Goal: Information Seeking & Learning: Learn about a topic

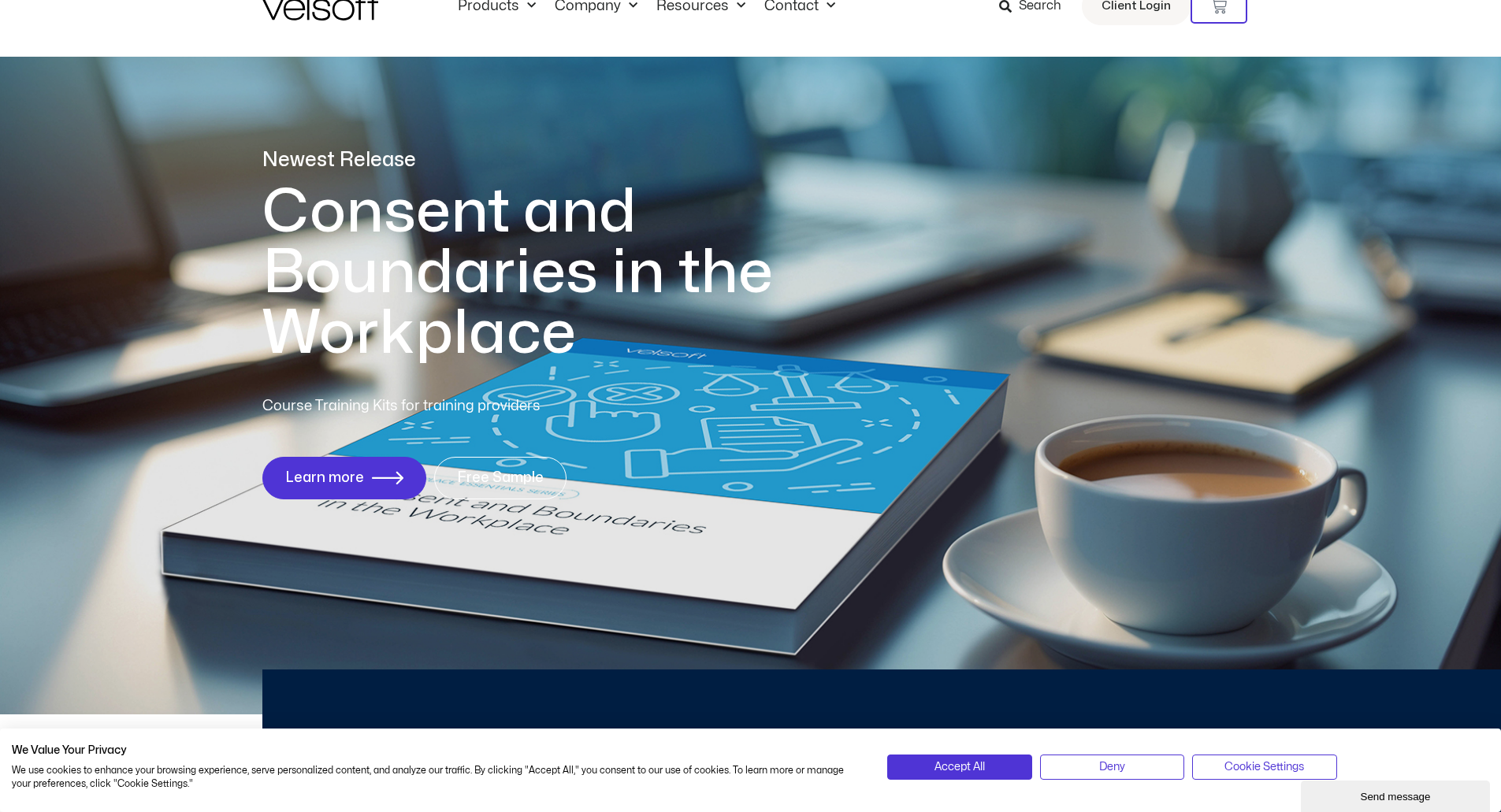
scroll to position [79, 0]
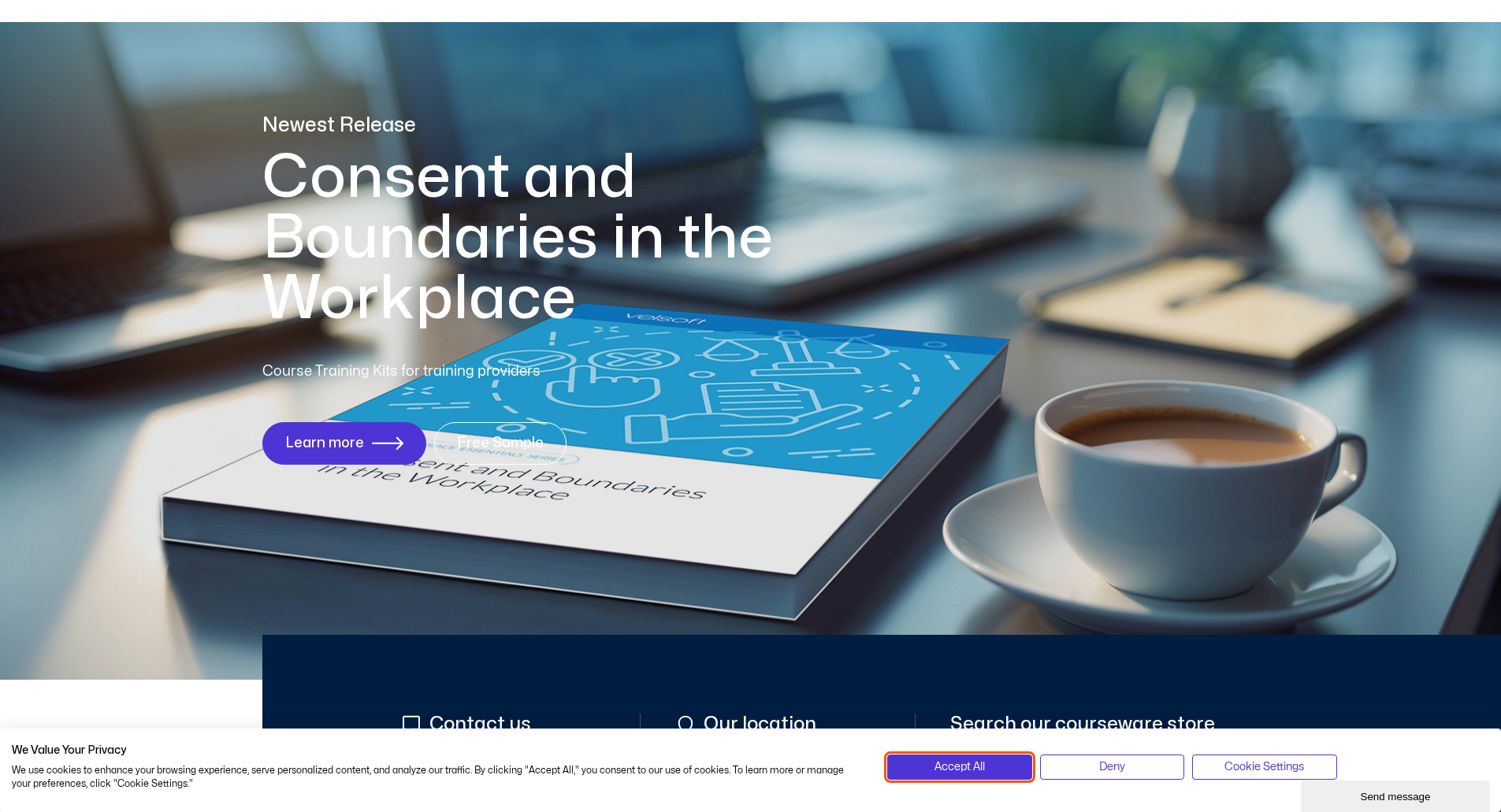
drag, startPoint x: 967, startPoint y: 765, endPoint x: 800, endPoint y: 494, distance: 318.3
click at [967, 765] on span "Accept All" at bounding box center [959, 767] width 51 height 17
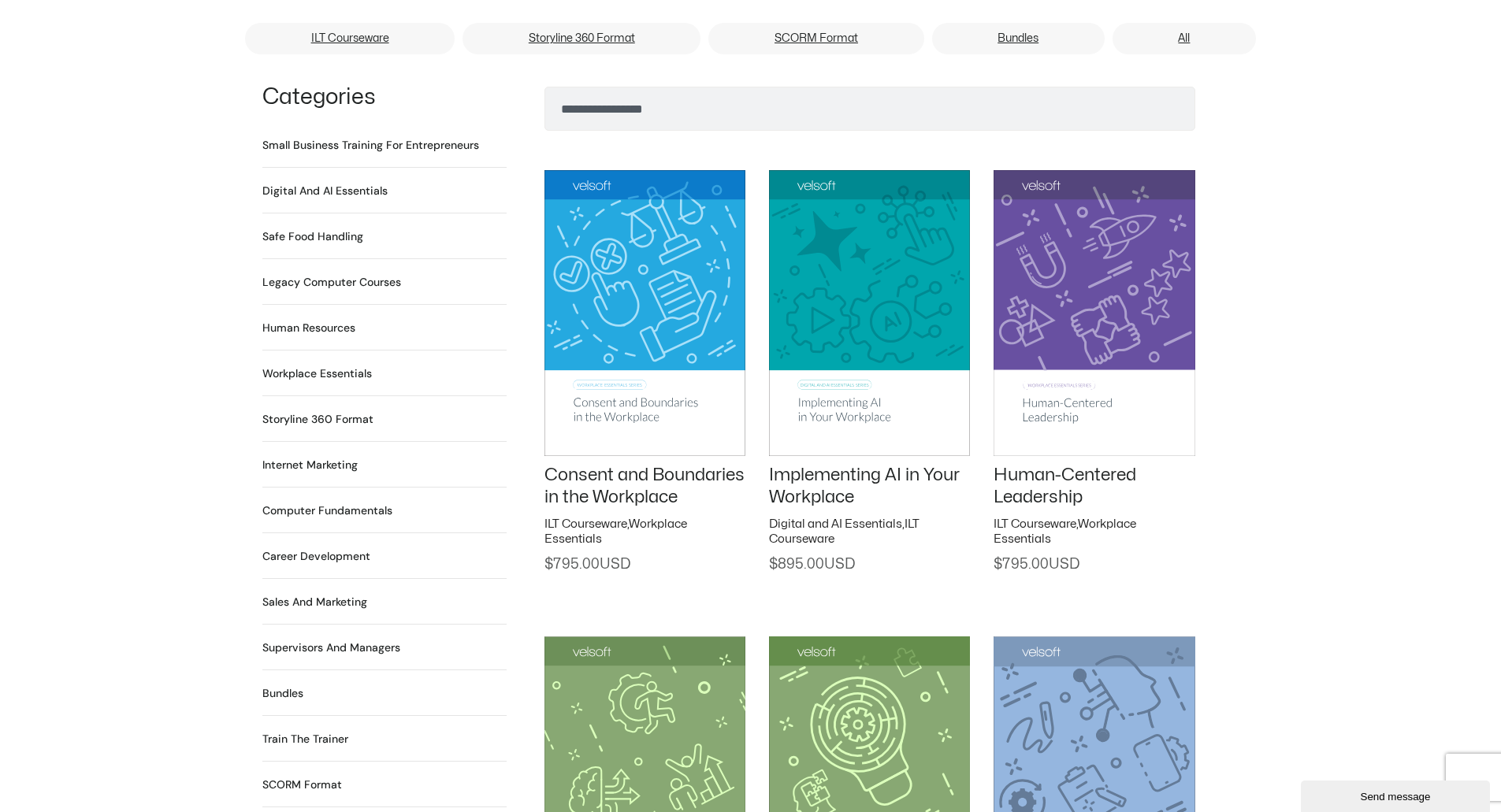
scroll to position [1103, 0]
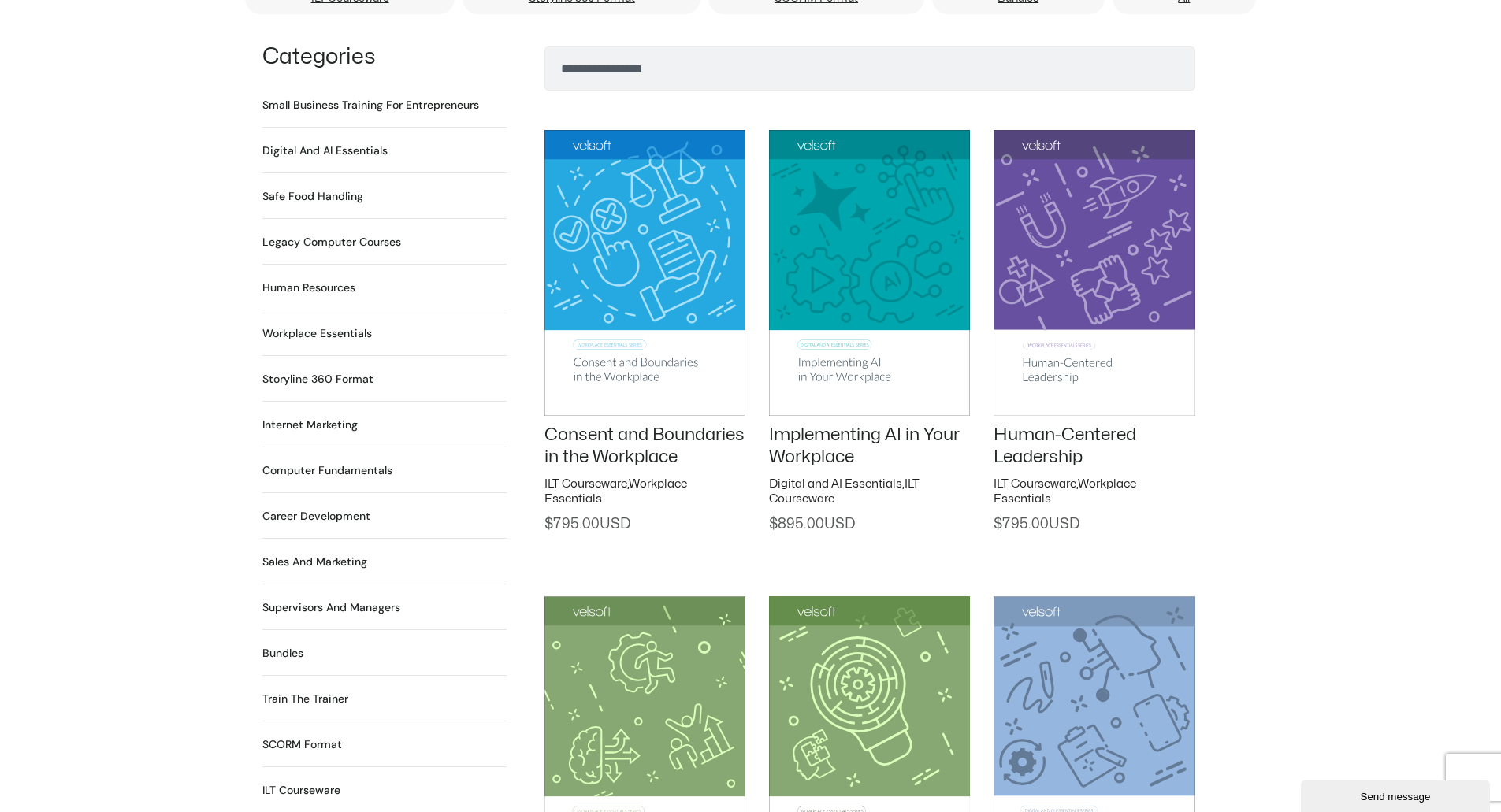
click at [359, 463] on h2 "Computer Fundamentals 55 Products" at bounding box center [327, 471] width 130 height 17
click at [358, 463] on h2 "Computer Fundamentals 55 Products" at bounding box center [327, 471] width 130 height 17
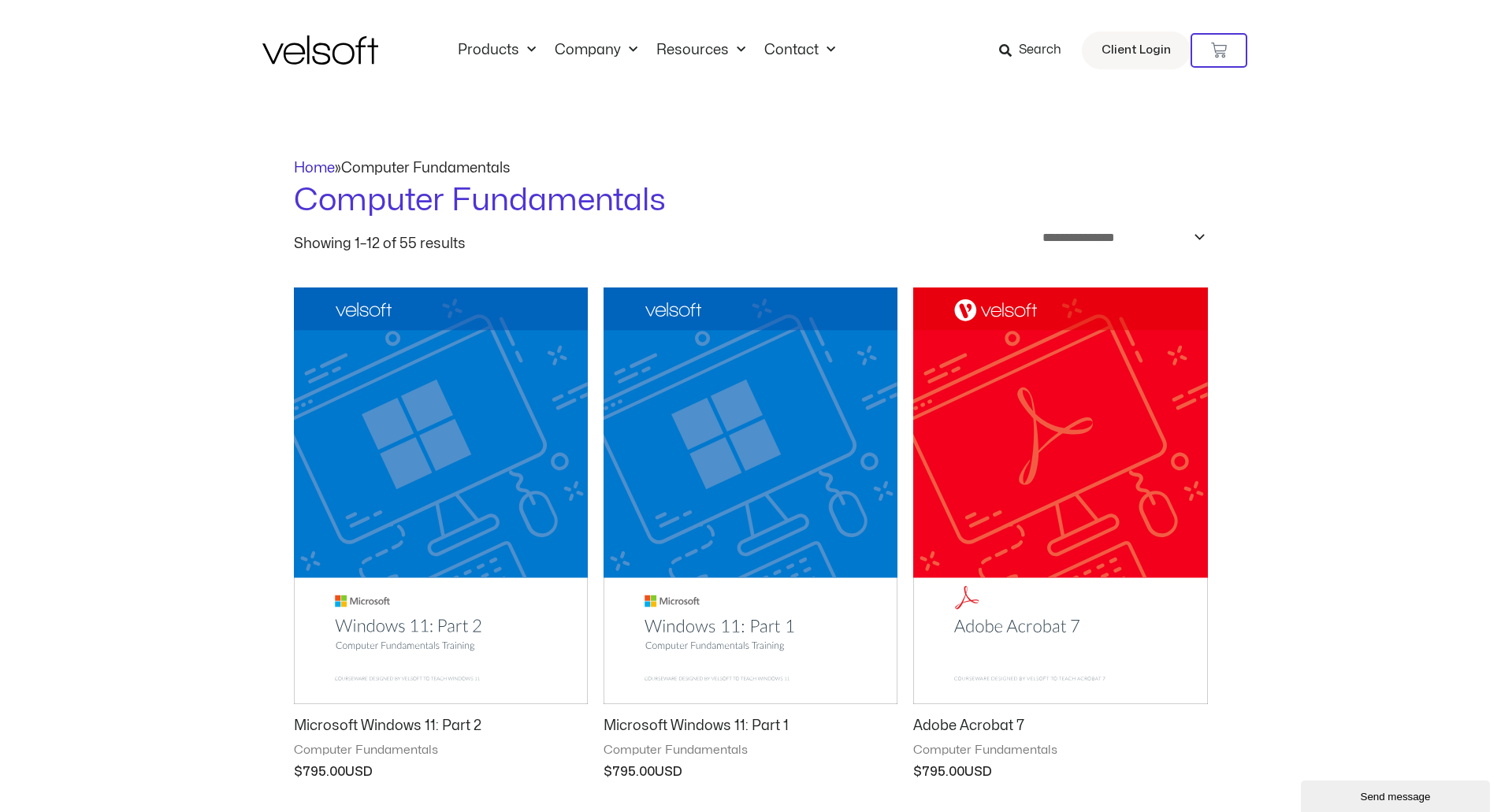
click at [311, 171] on link "Home" at bounding box center [314, 168] width 41 height 13
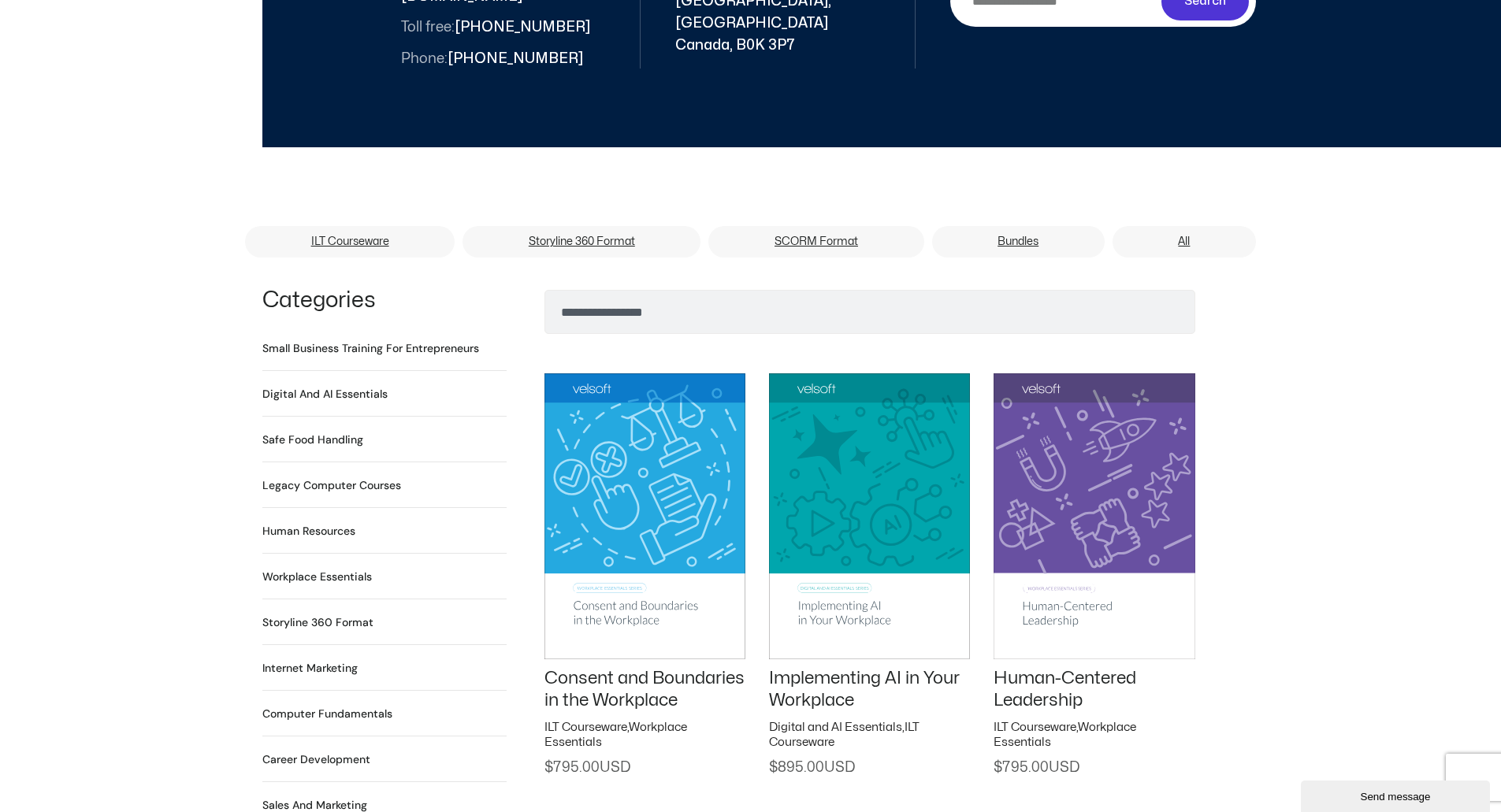
scroll to position [867, 0]
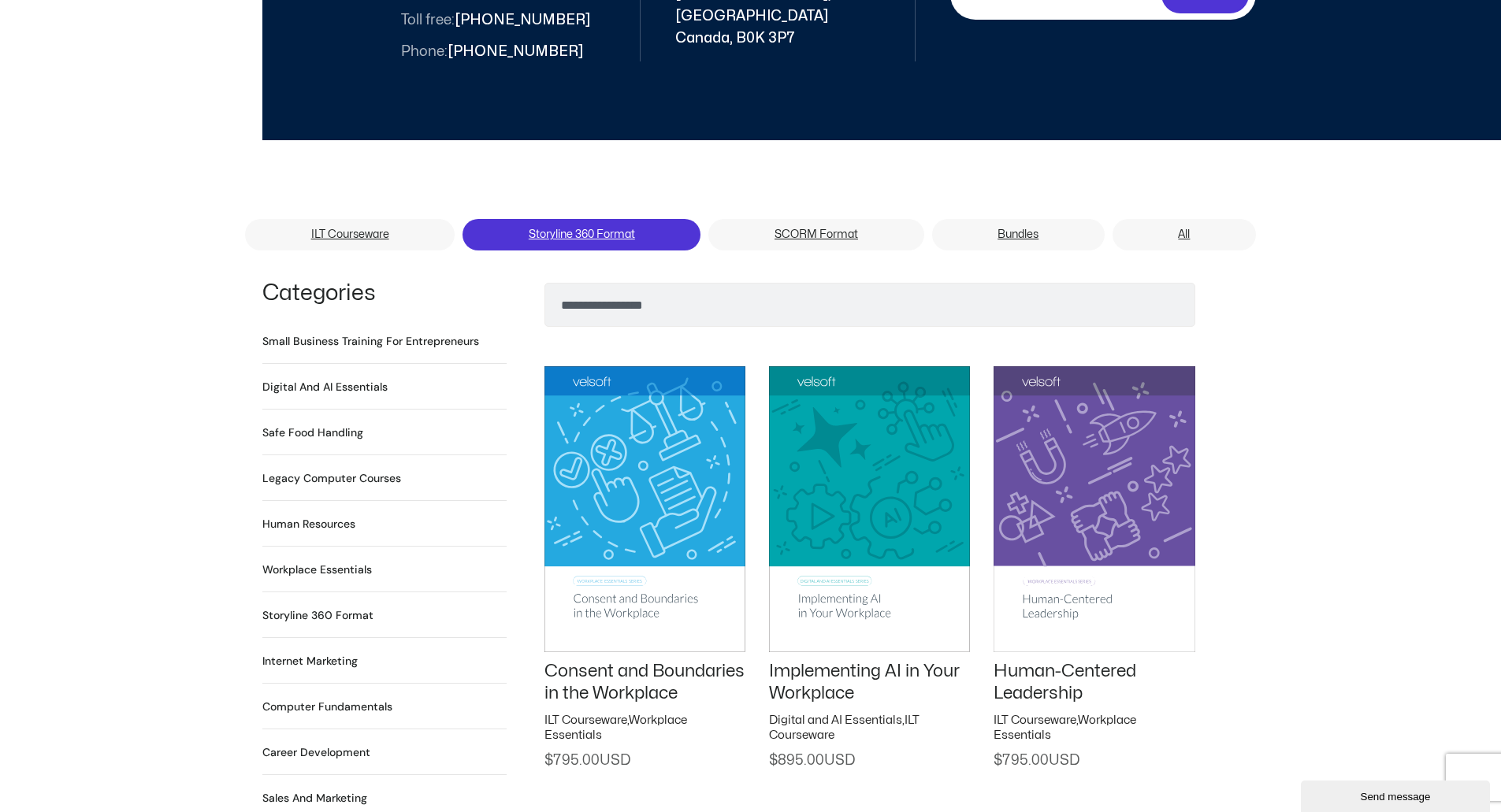
click at [585, 220] on link "Storyline 360 Format" at bounding box center [582, 235] width 238 height 32
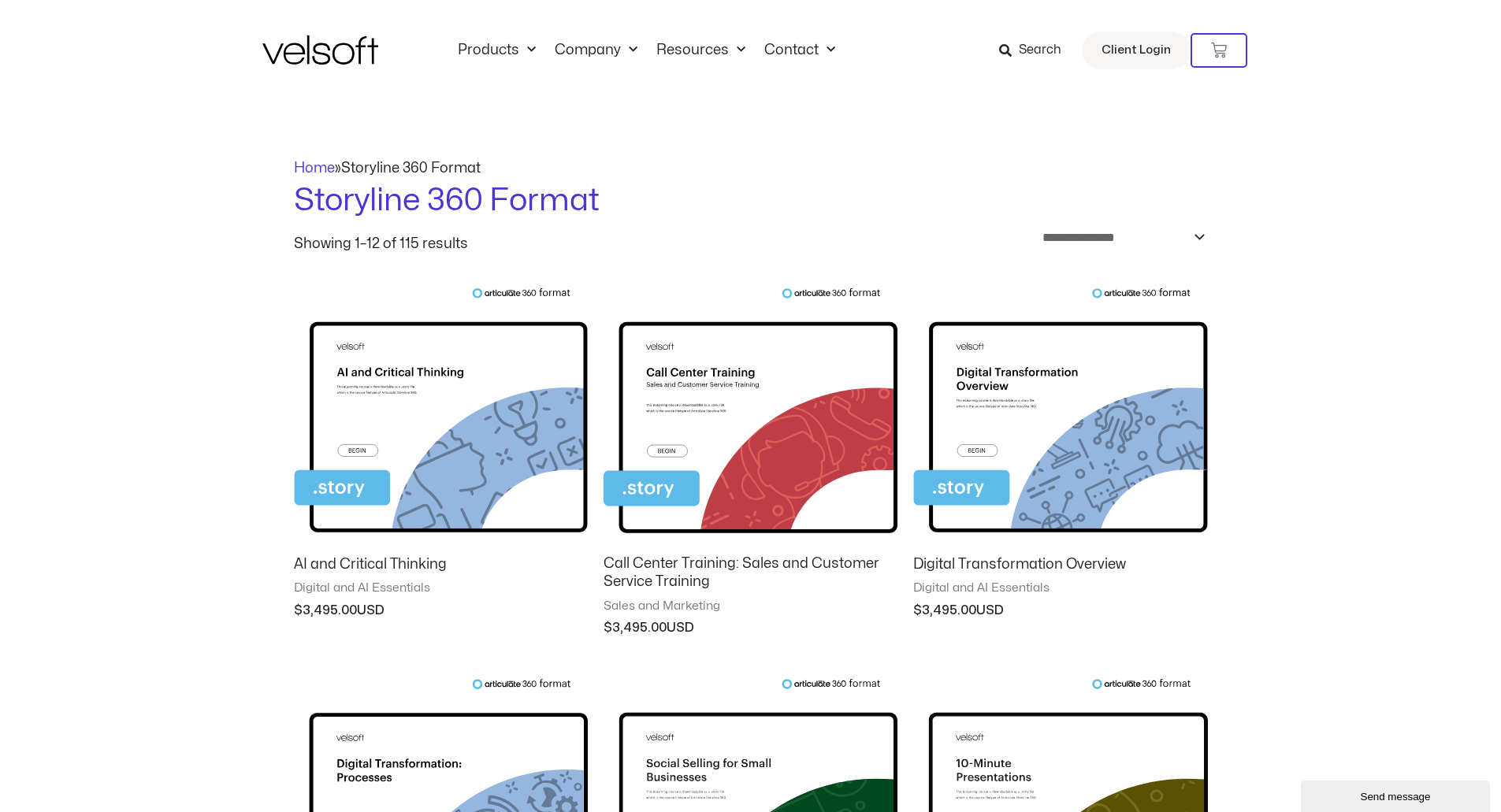
click at [488, 465] on img at bounding box center [441, 415] width 294 height 255
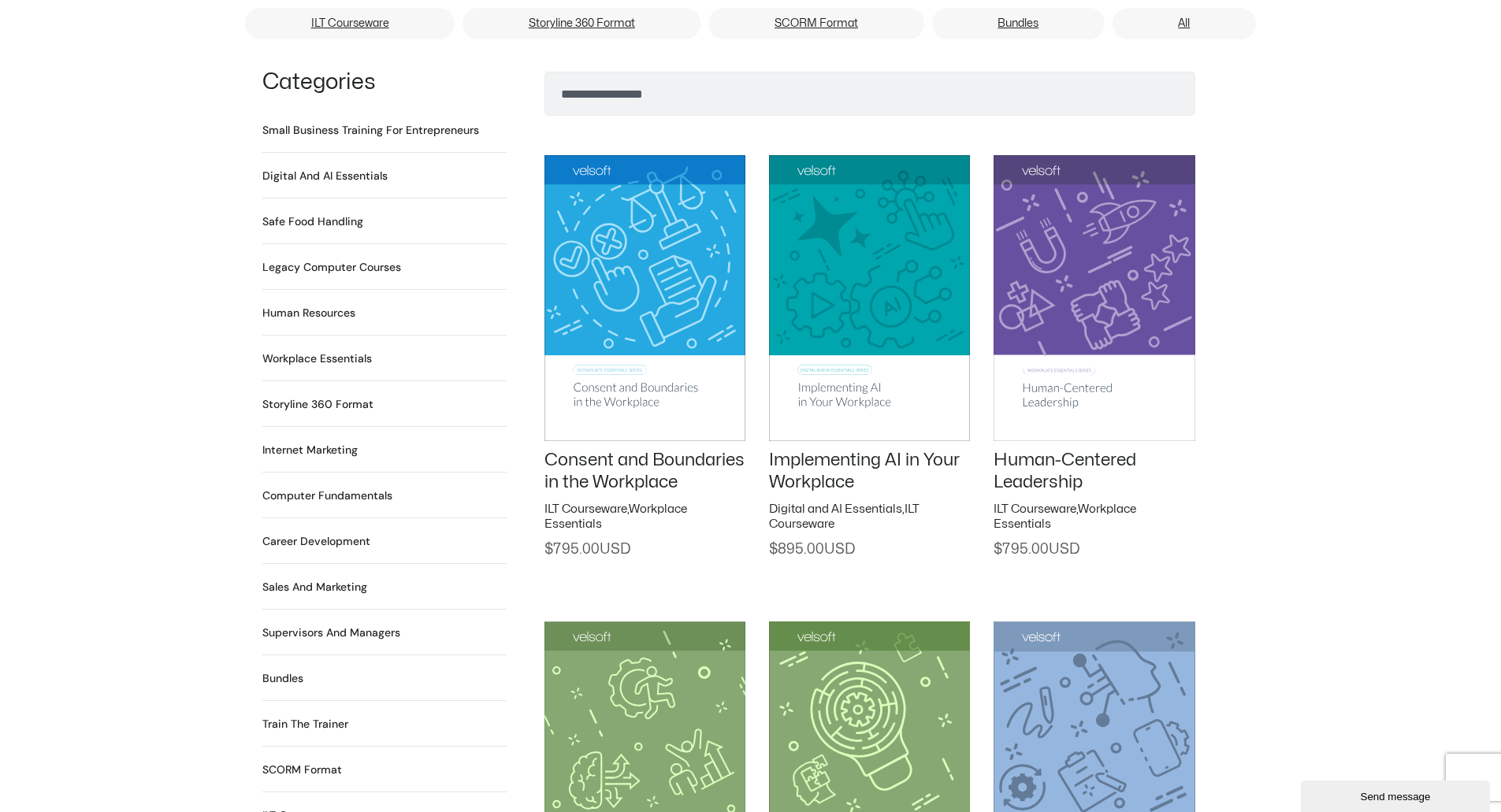
scroll to position [867, 0]
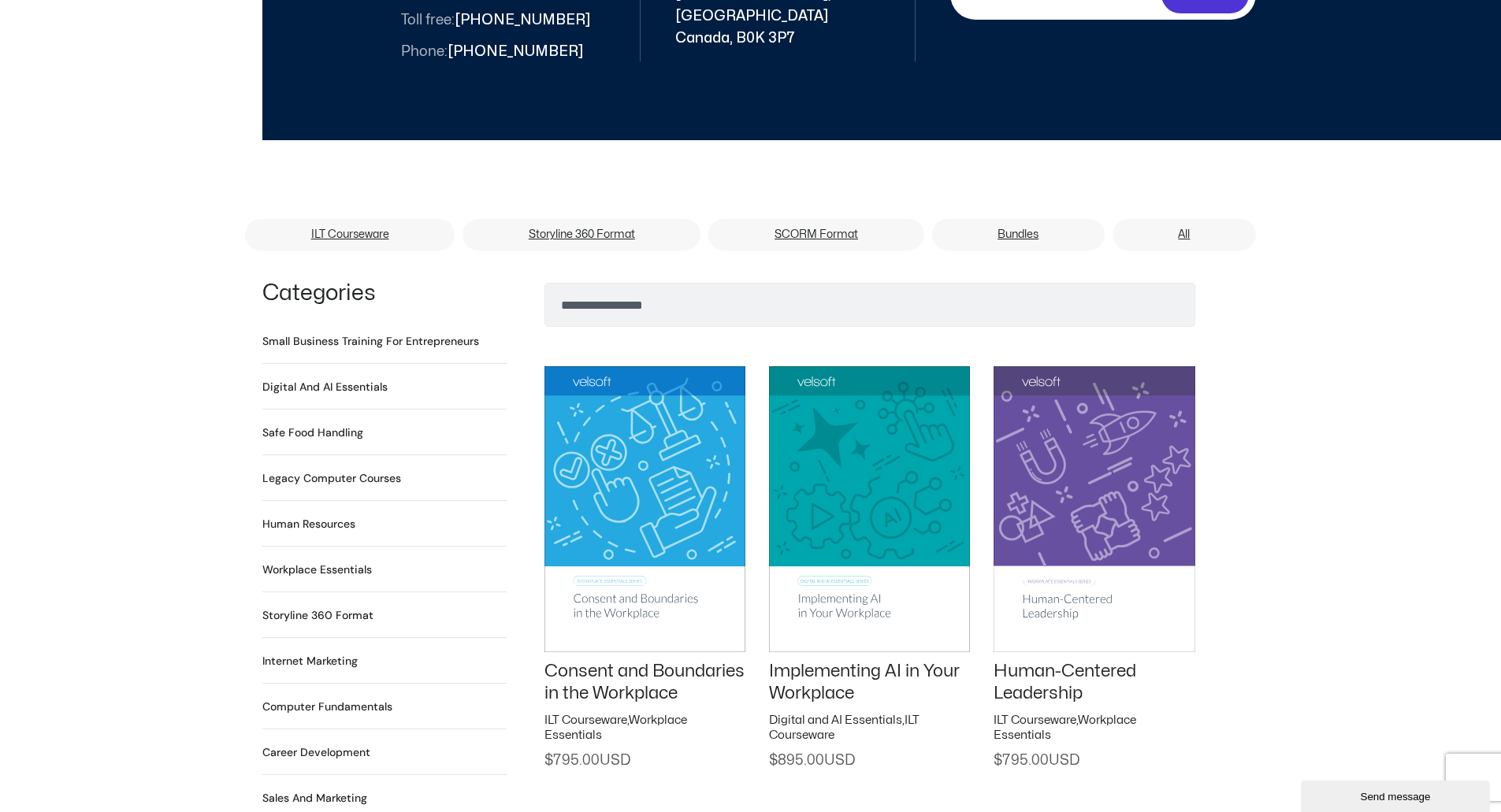
click at [340, 562] on h2 "Workplace Essentials 99 Products" at bounding box center [317, 570] width 110 height 17
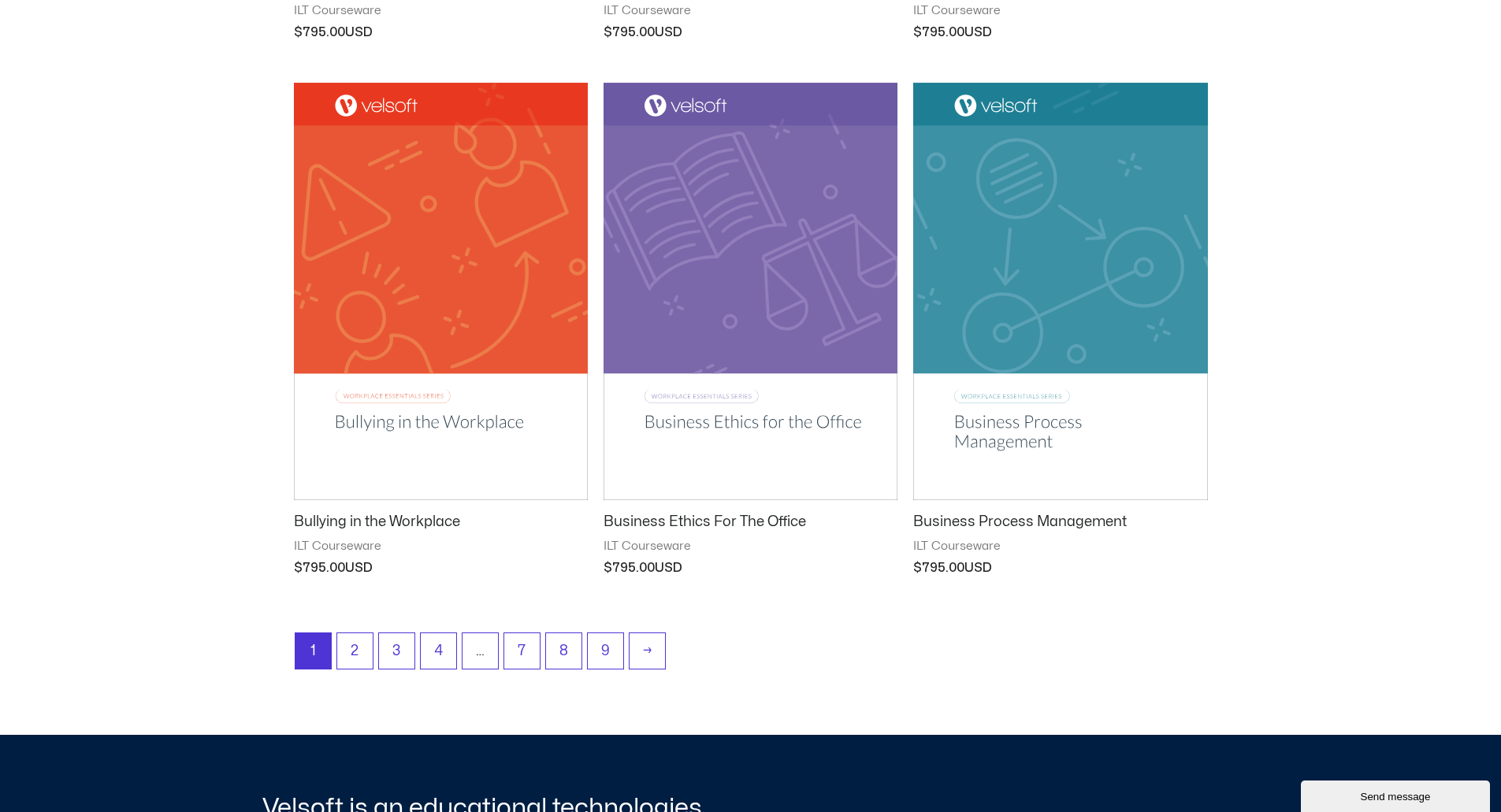
scroll to position [1813, 0]
click at [350, 649] on link "2" at bounding box center [355, 651] width 36 height 37
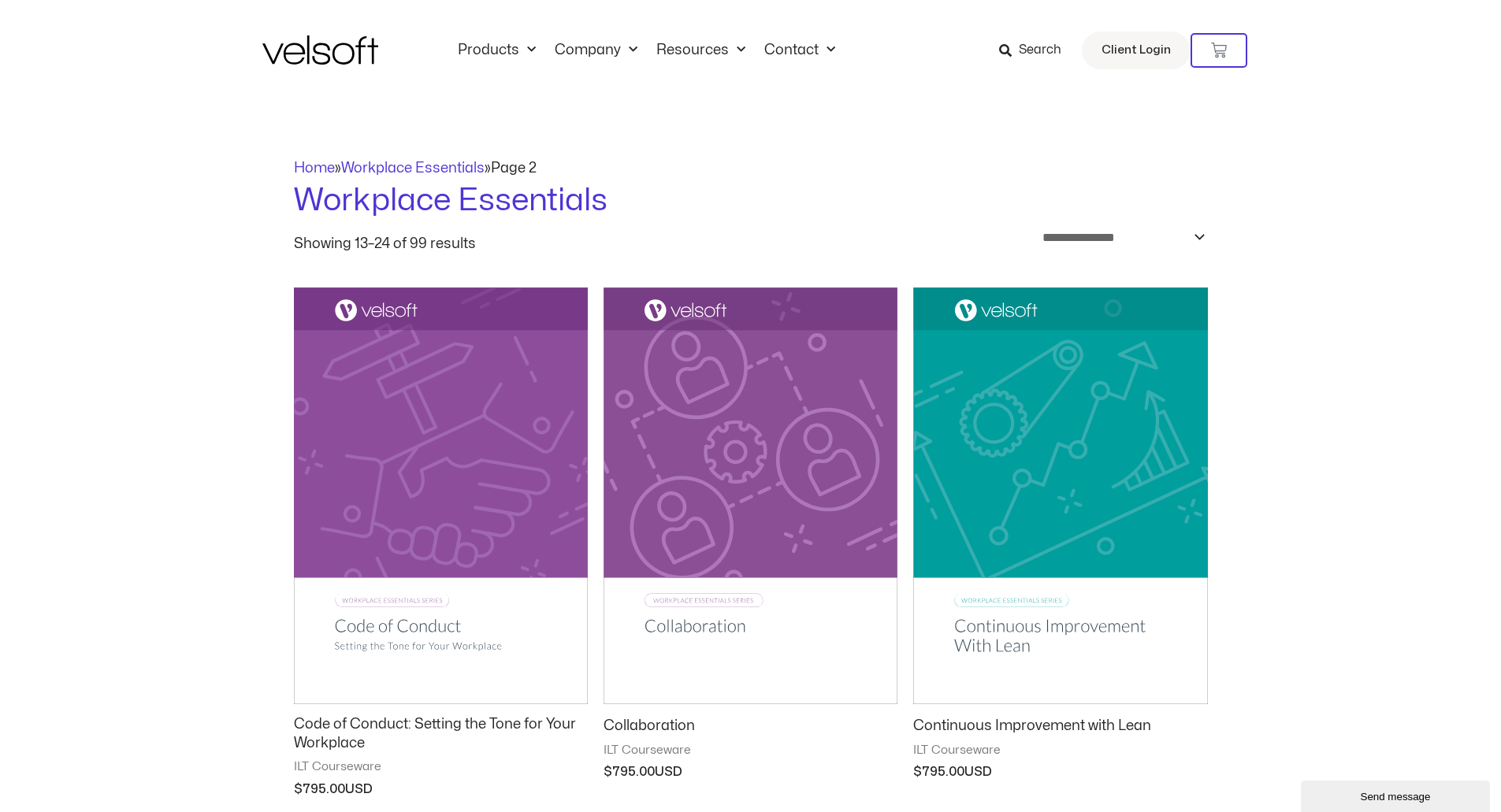
click at [389, 175] on div "Home » Workplace Essentials » Page 2" at bounding box center [751, 169] width 914 height 22
click at [331, 169] on link "Home" at bounding box center [314, 168] width 41 height 13
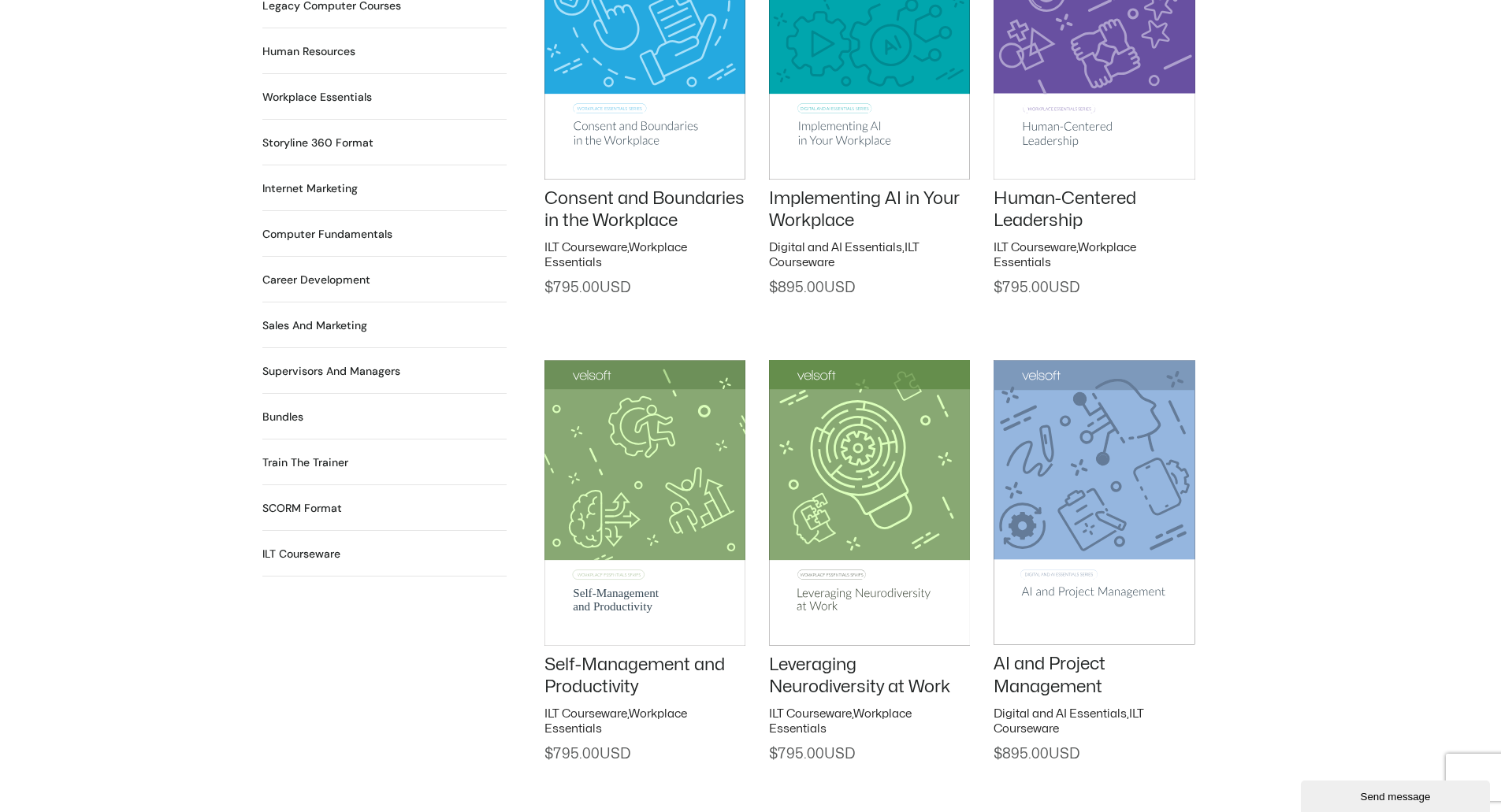
click at [308, 455] on h2 "Train the Trainer 29 Products" at bounding box center [305, 463] width 86 height 17
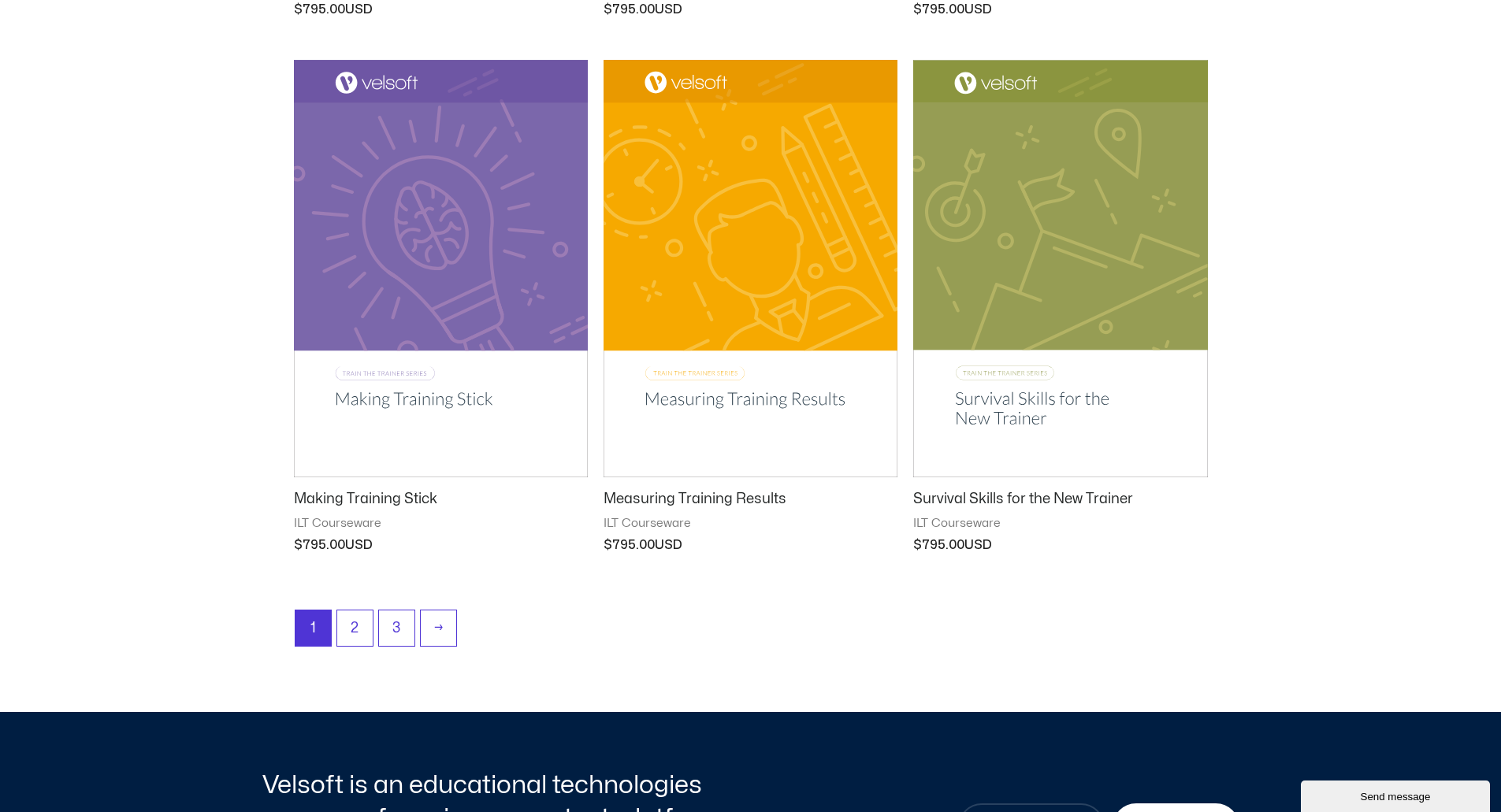
scroll to position [1891, 0]
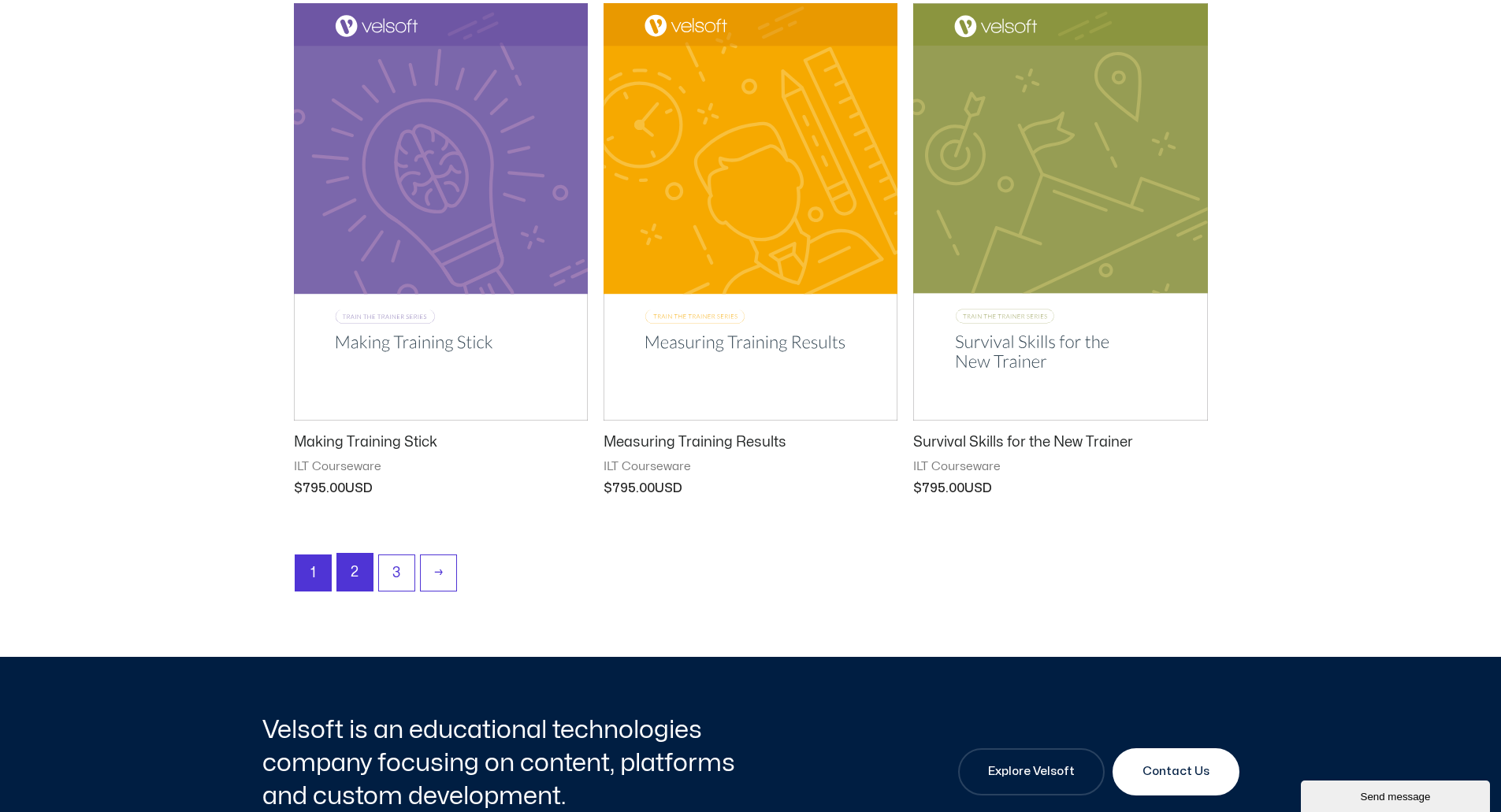
click at [359, 576] on link "2" at bounding box center [355, 573] width 36 height 37
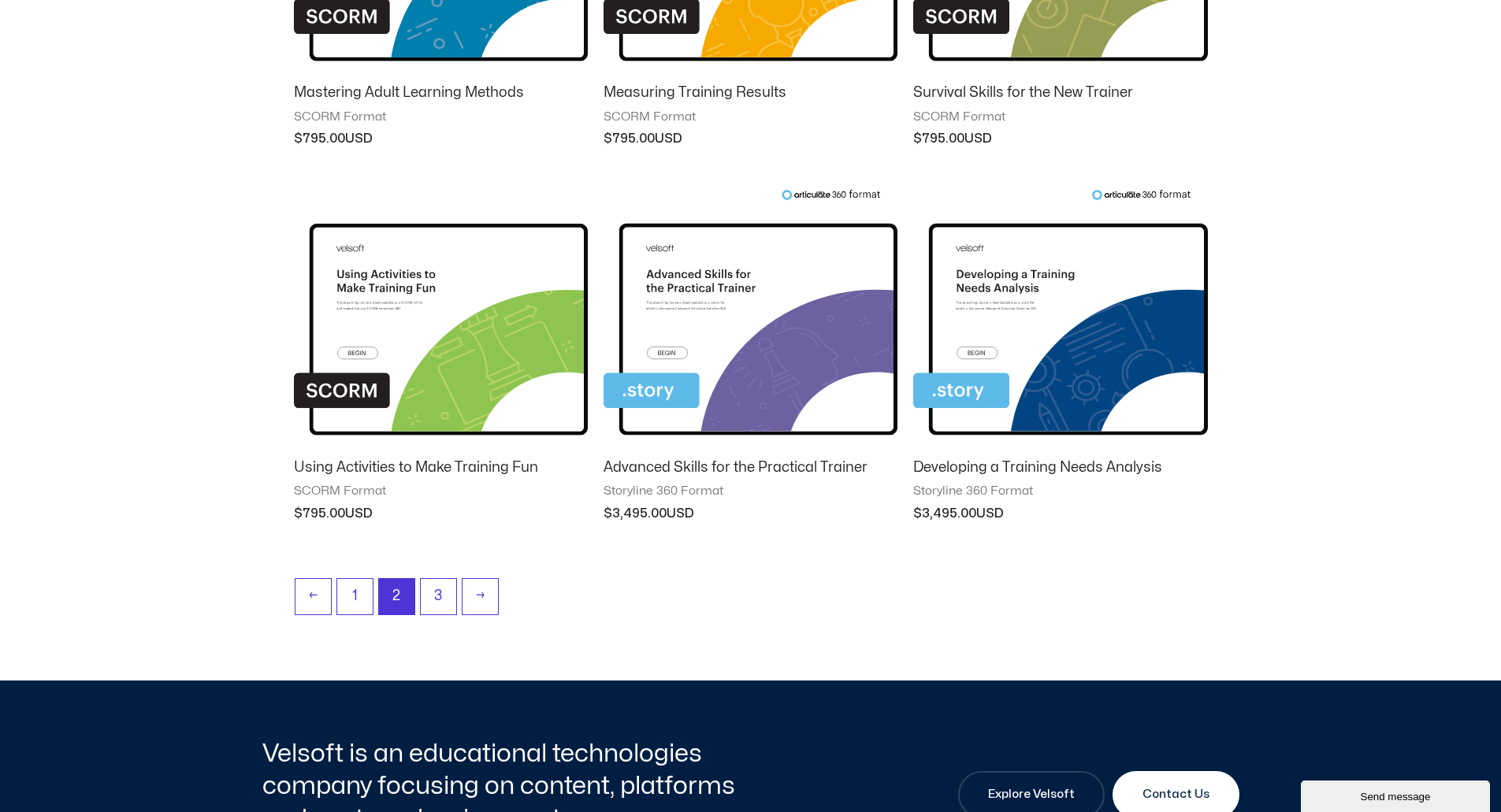
scroll to position [1419, 0]
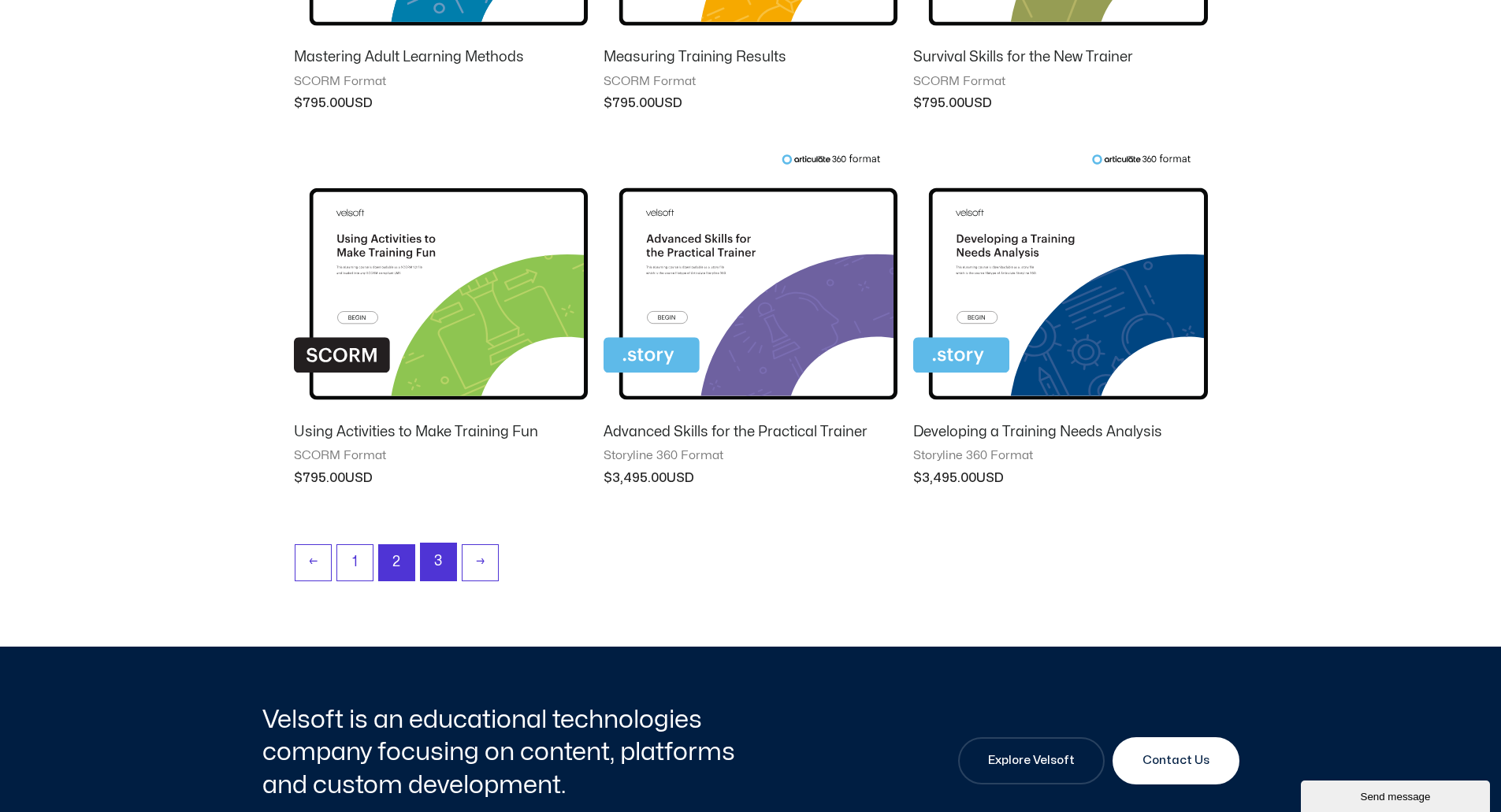
click at [434, 551] on link "3" at bounding box center [438, 562] width 36 height 37
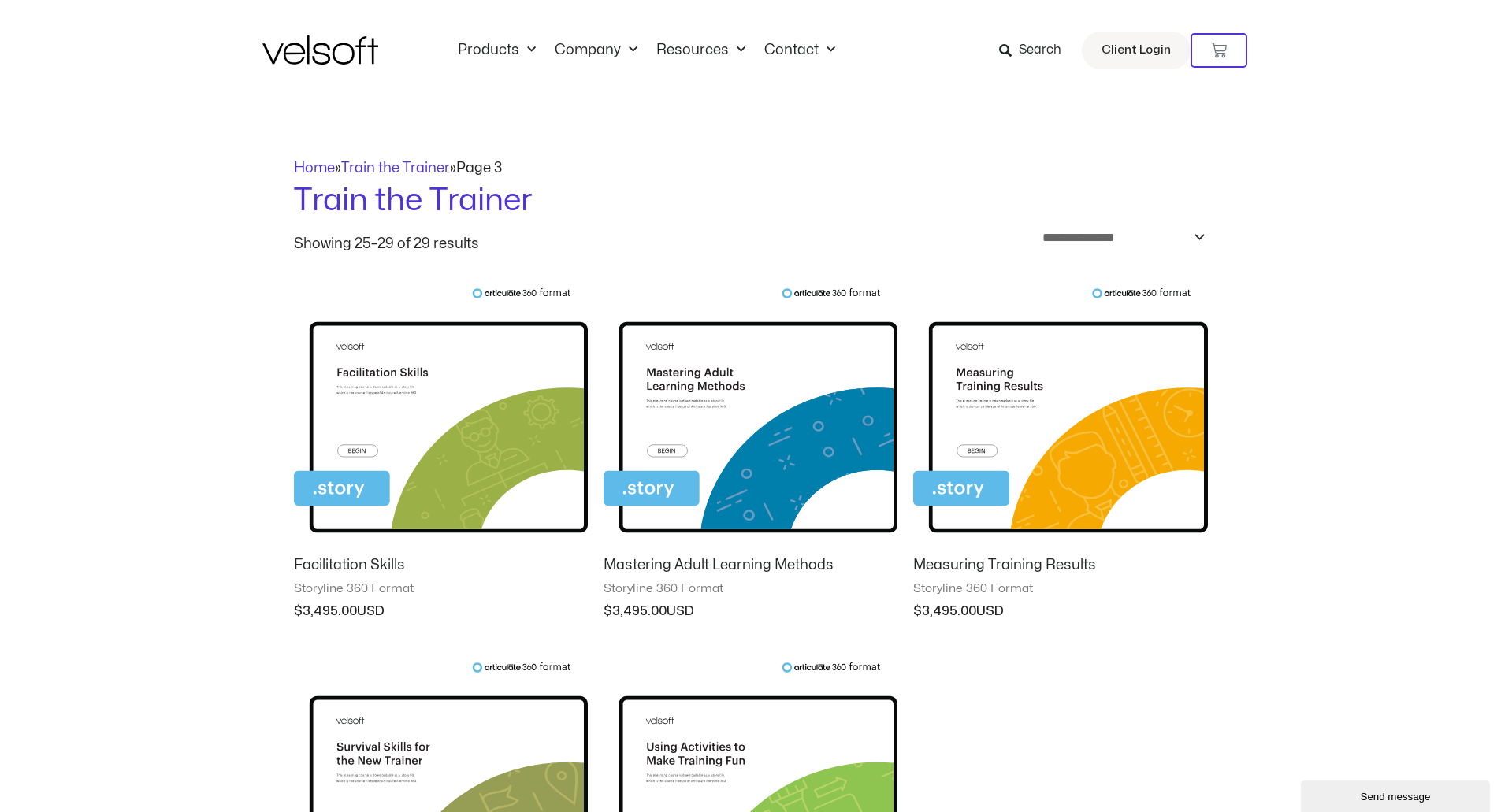
click at [308, 175] on div "Home » Train the Trainer » Page 3" at bounding box center [751, 169] width 914 height 22
click at [311, 170] on link "Home" at bounding box center [314, 168] width 41 height 13
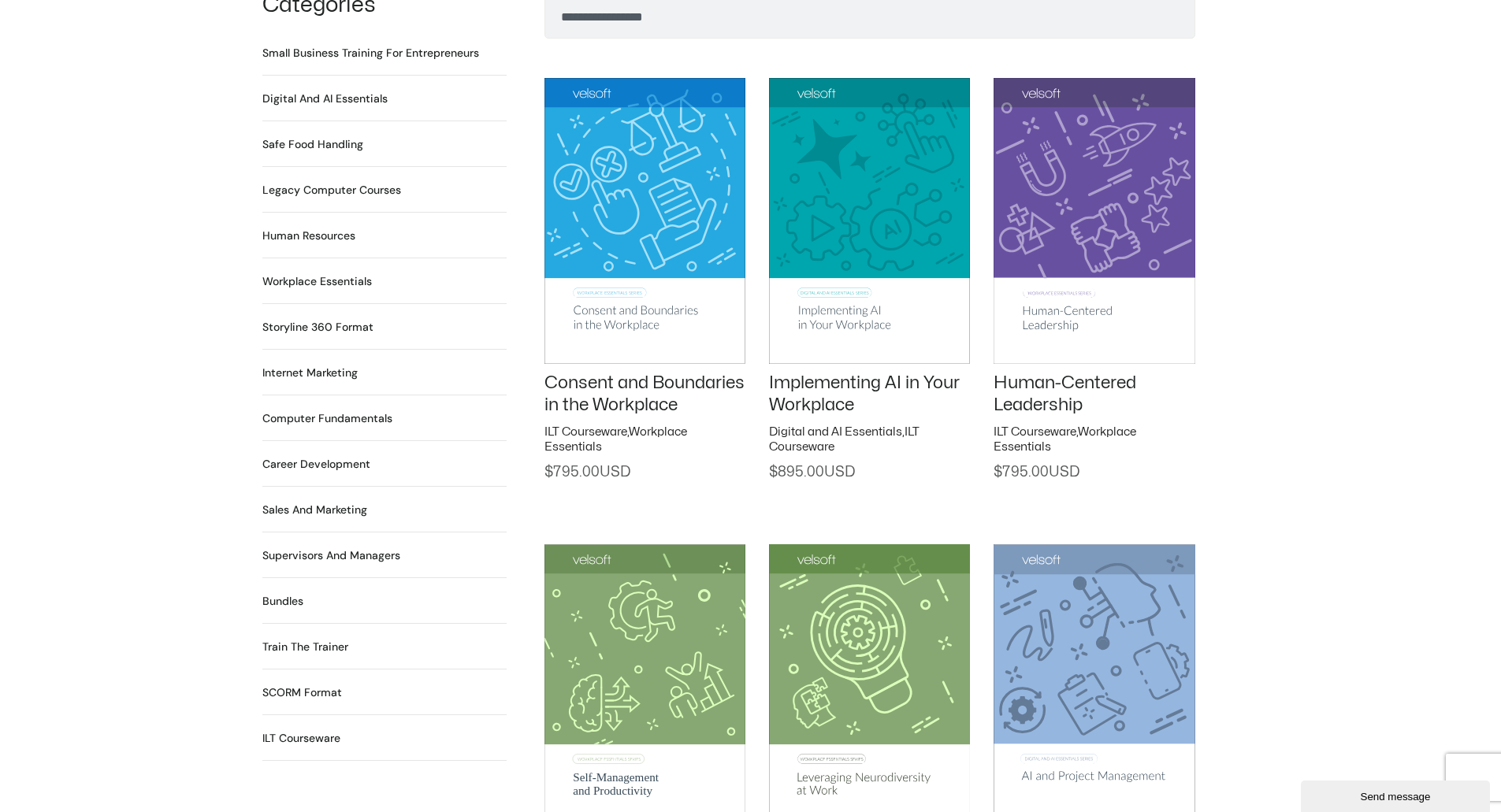
scroll to position [1182, 0]
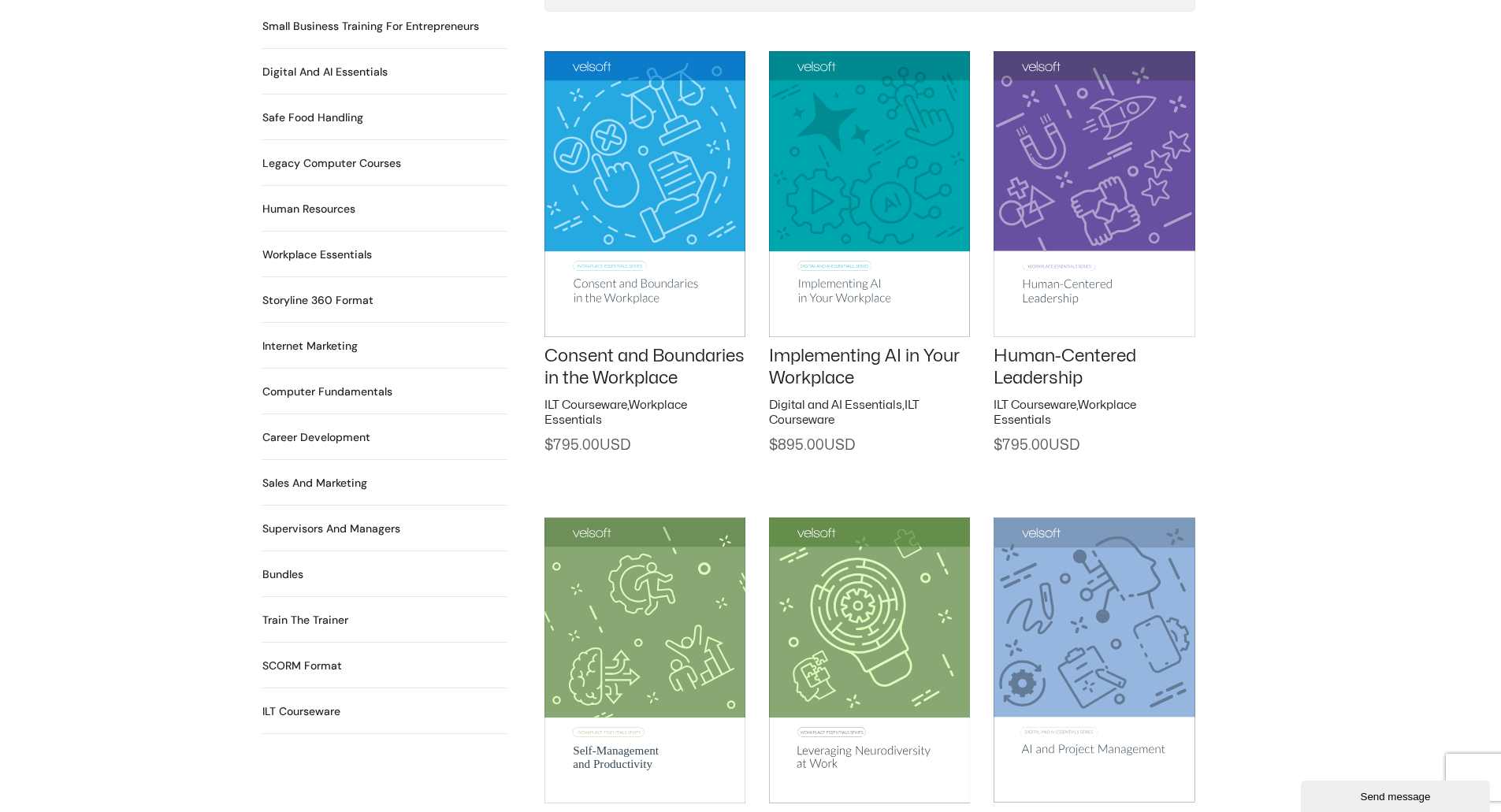
click at [309, 430] on h2 "Career Development 90 Products" at bounding box center [317, 438] width 108 height 17
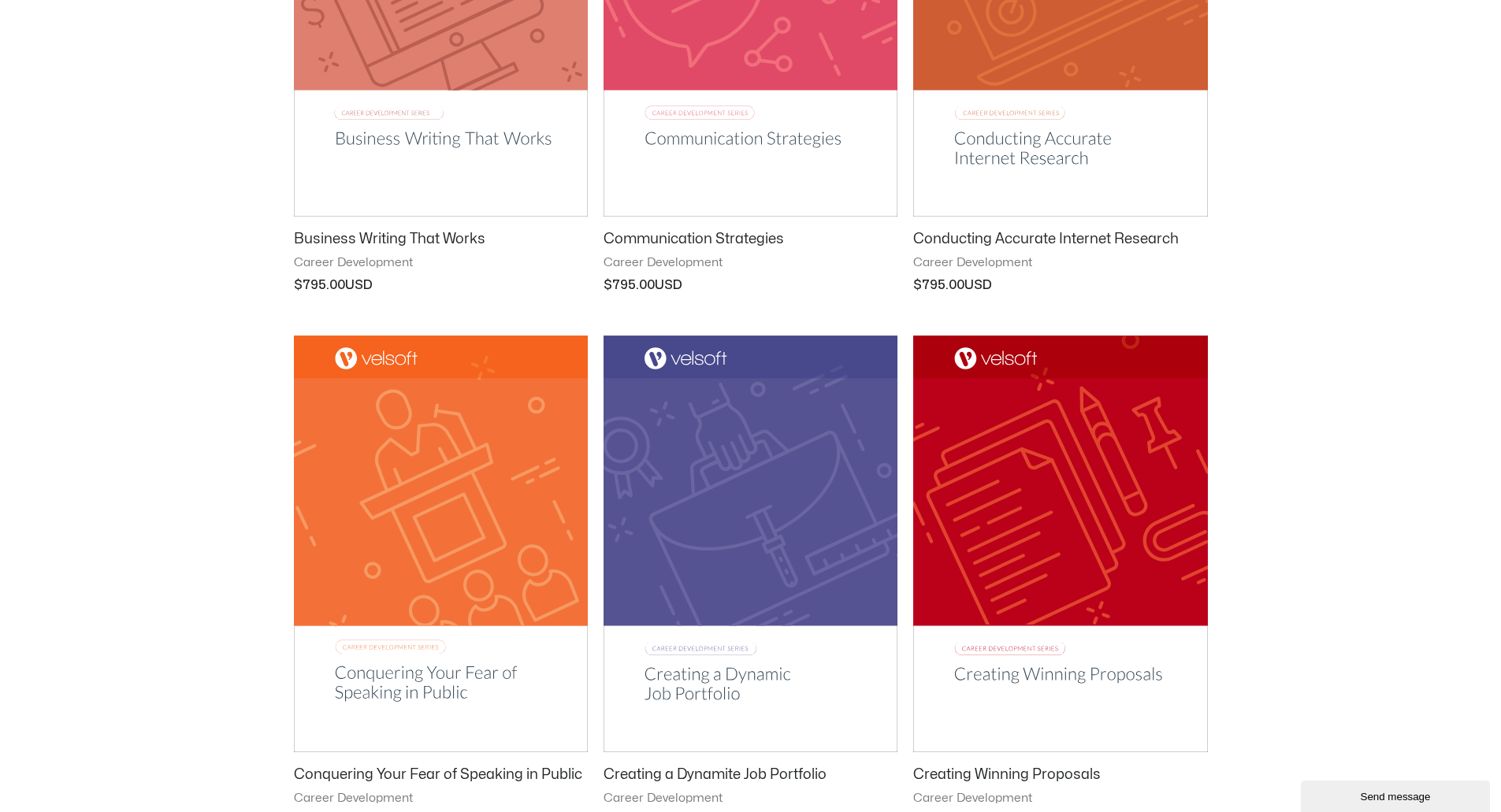
scroll to position [1813, 0]
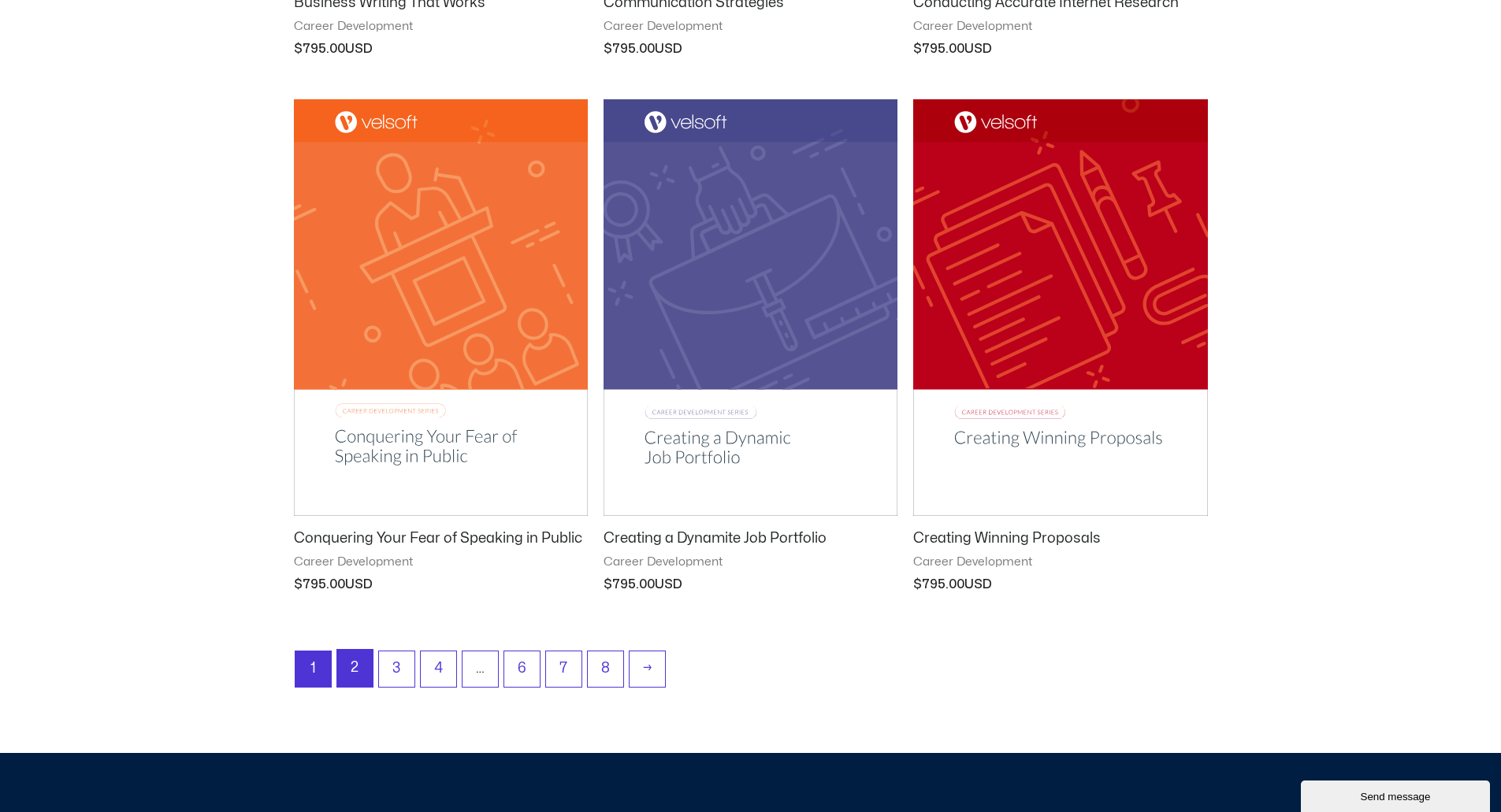
click at [365, 673] on link "2" at bounding box center [355, 668] width 36 height 37
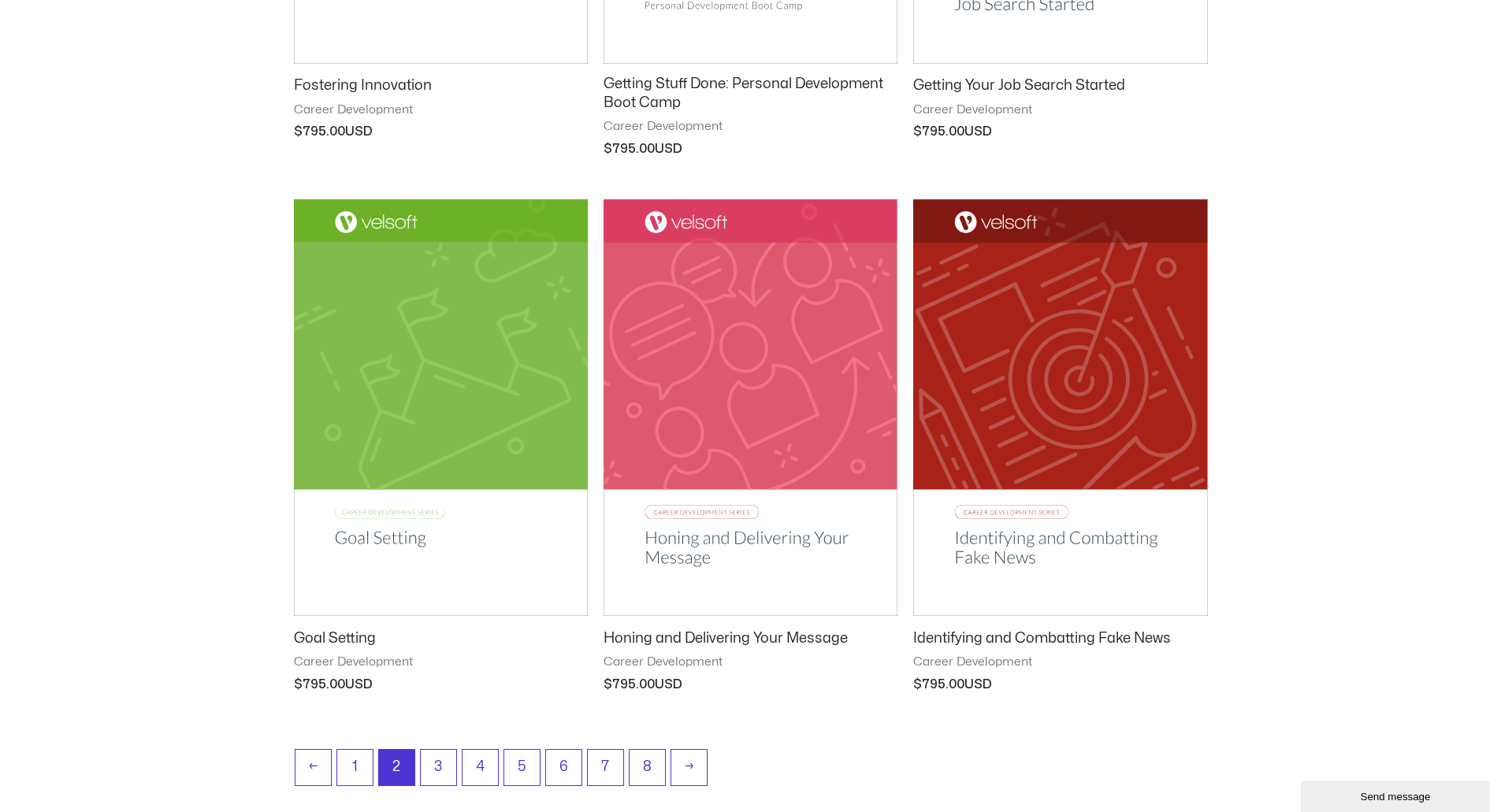
scroll to position [1734, 0]
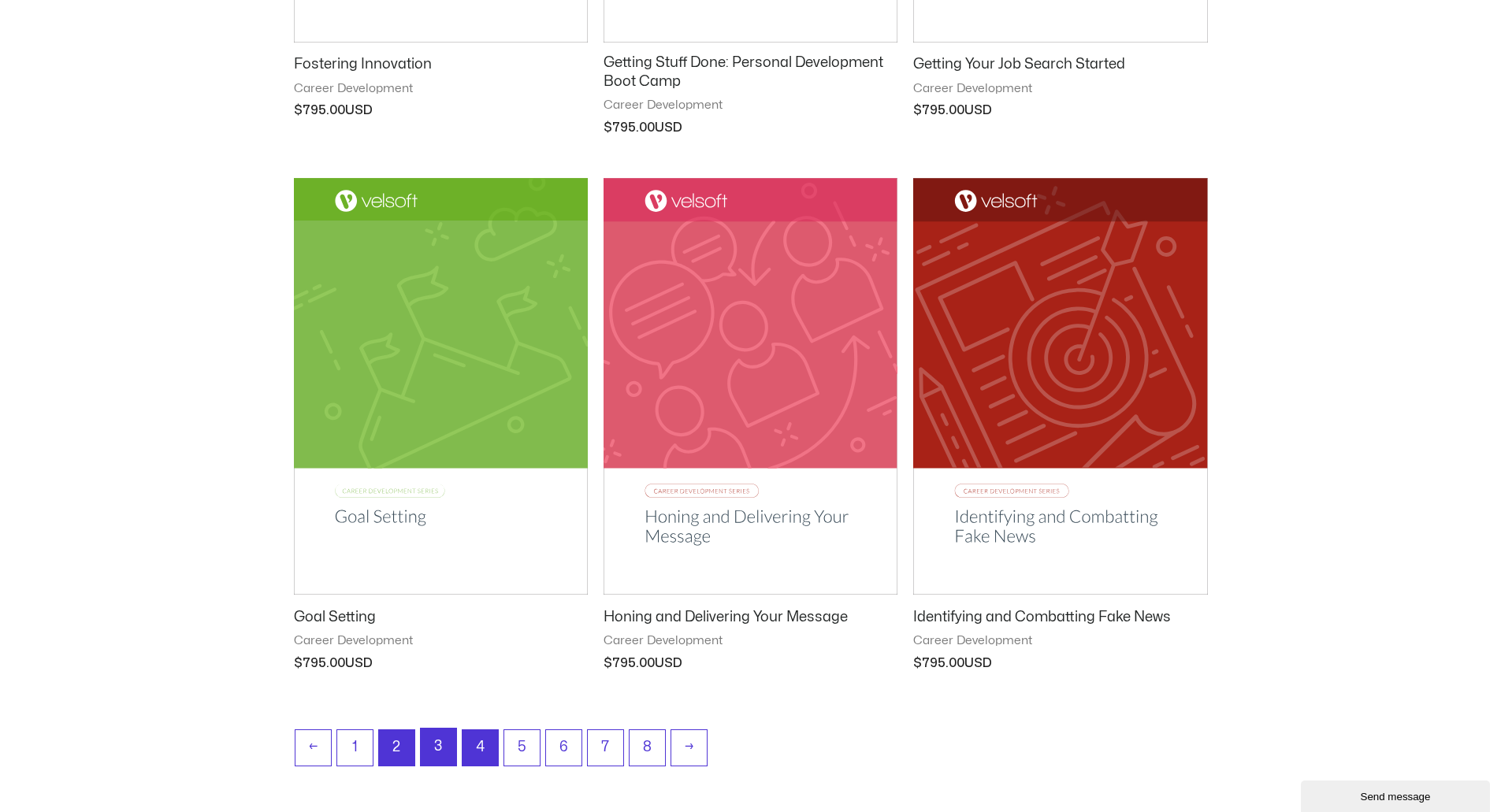
drag, startPoint x: 450, startPoint y: 749, endPoint x: 463, endPoint y: 736, distance: 18.4
click at [450, 749] on link "3" at bounding box center [438, 747] width 36 height 37
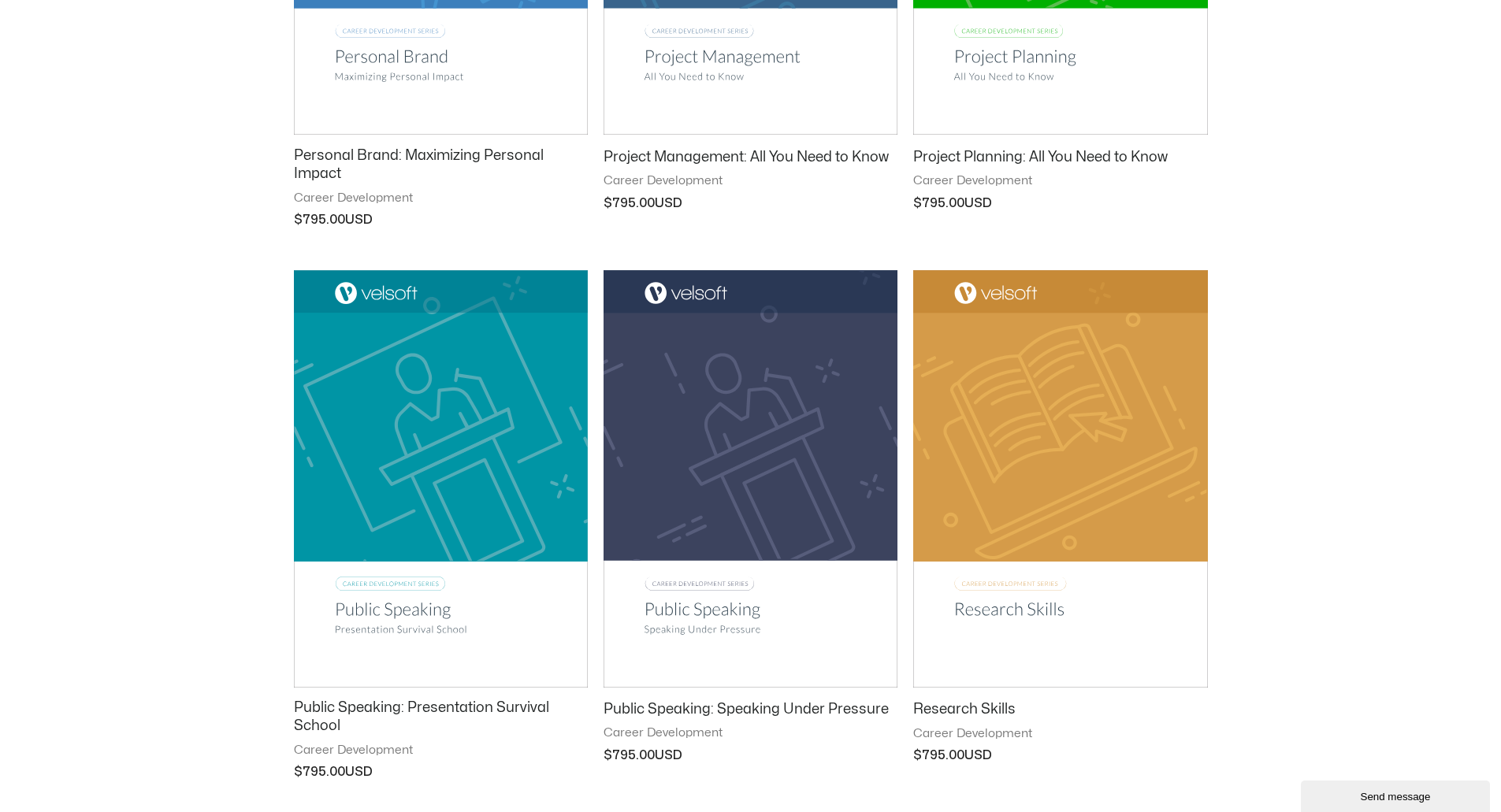
scroll to position [1813, 0]
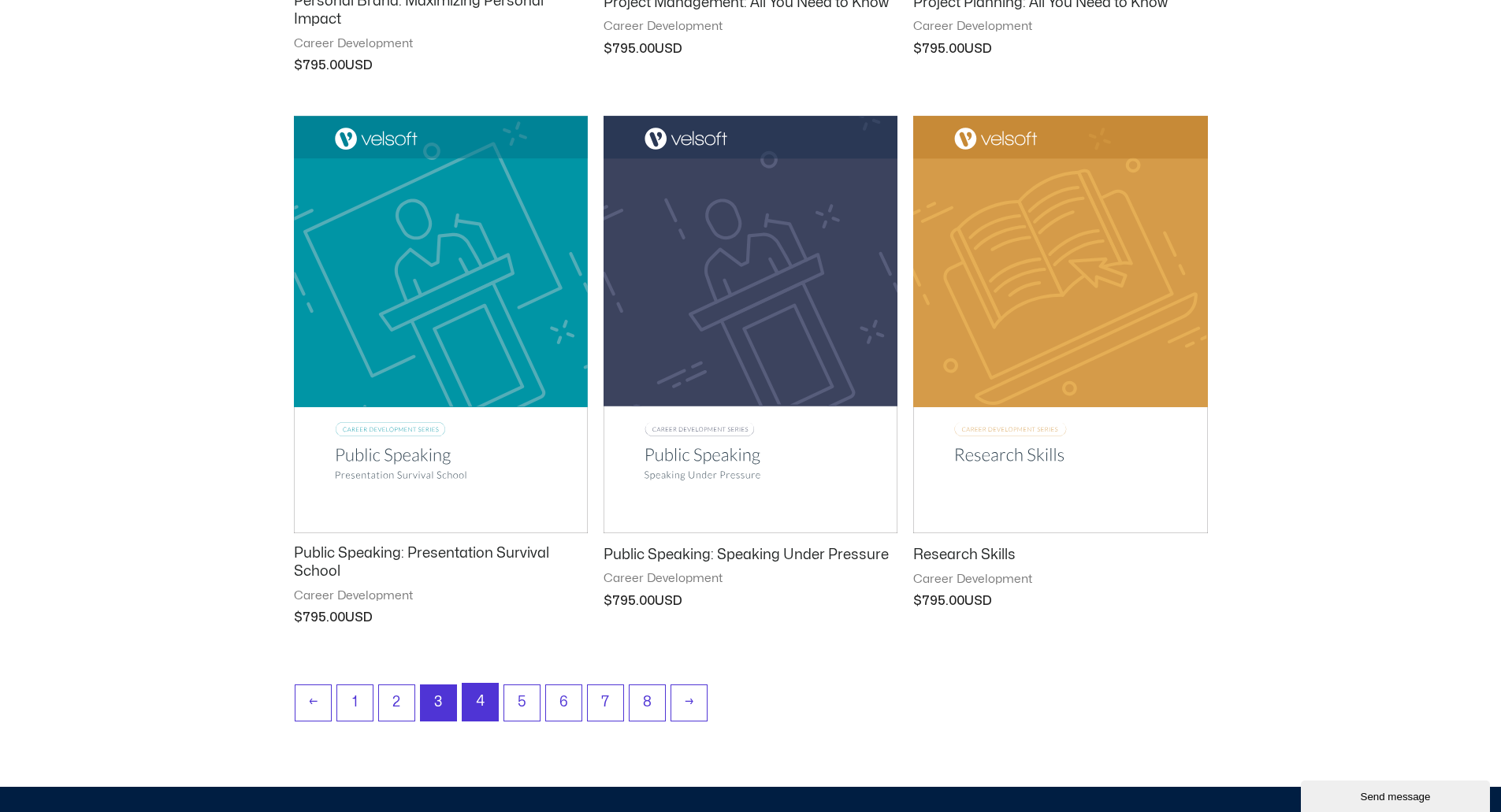
click at [489, 708] on link "4" at bounding box center [480, 702] width 36 height 37
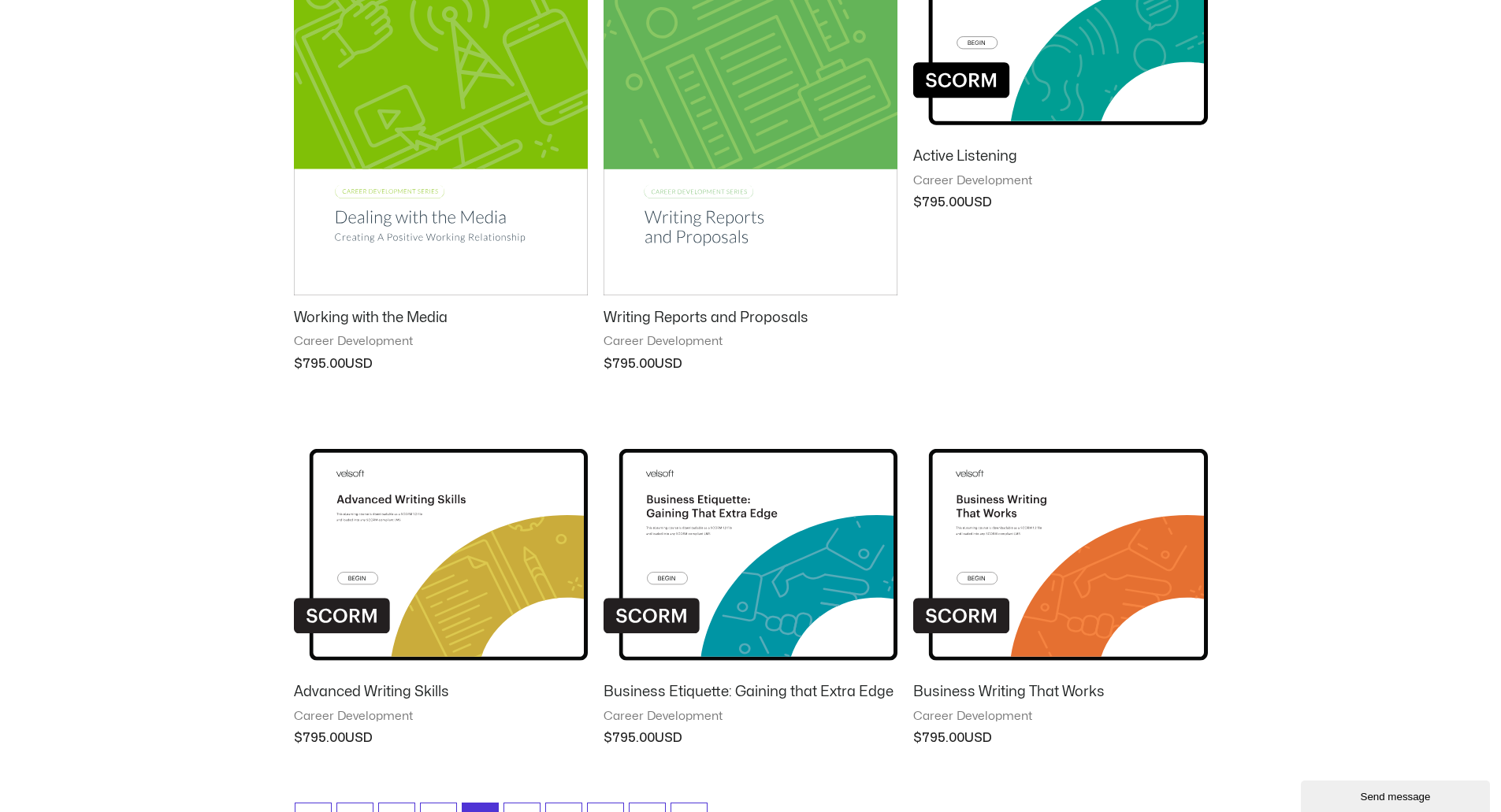
scroll to position [1655, 0]
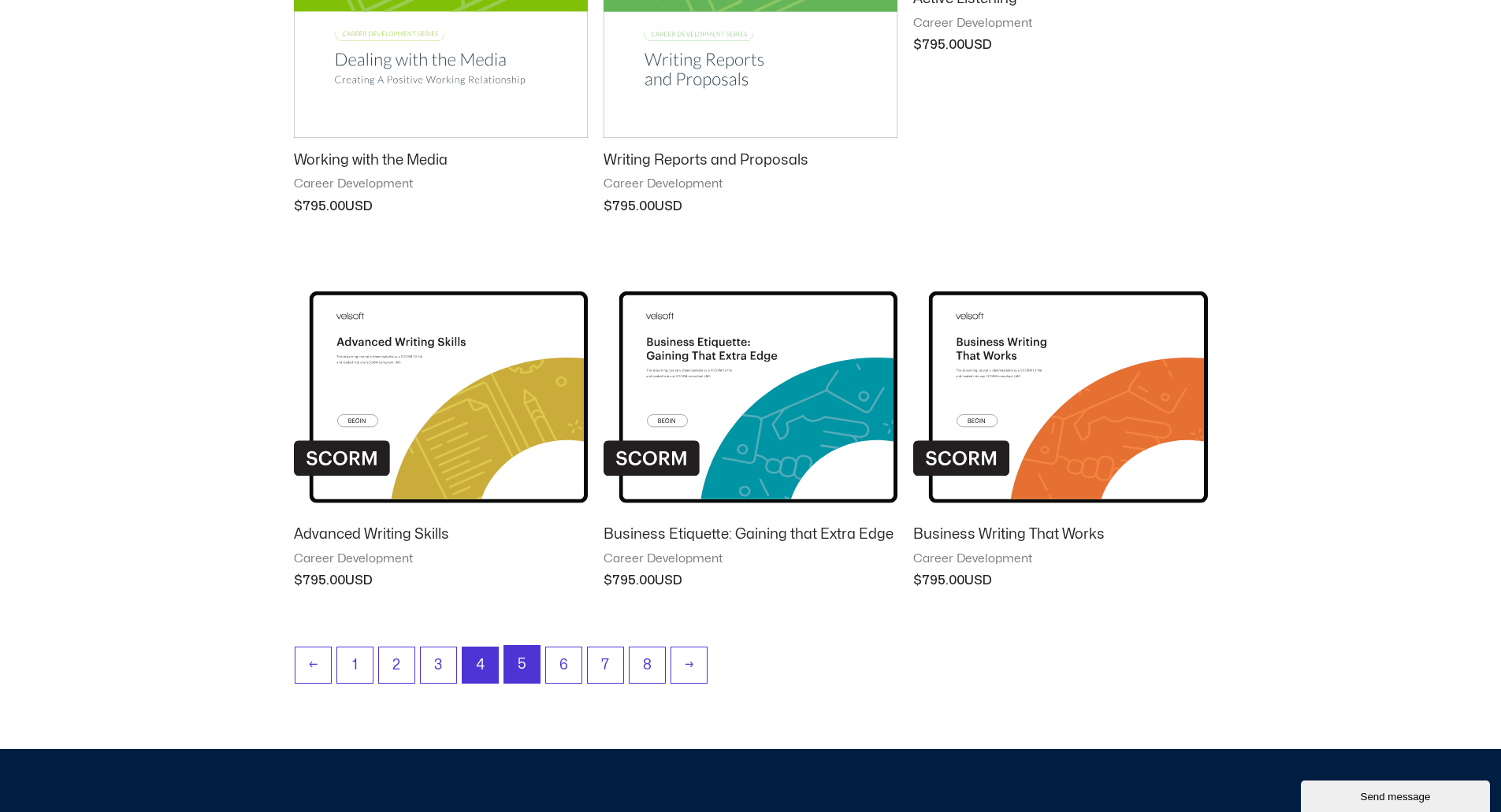
click at [520, 656] on link "5" at bounding box center [522, 664] width 36 height 37
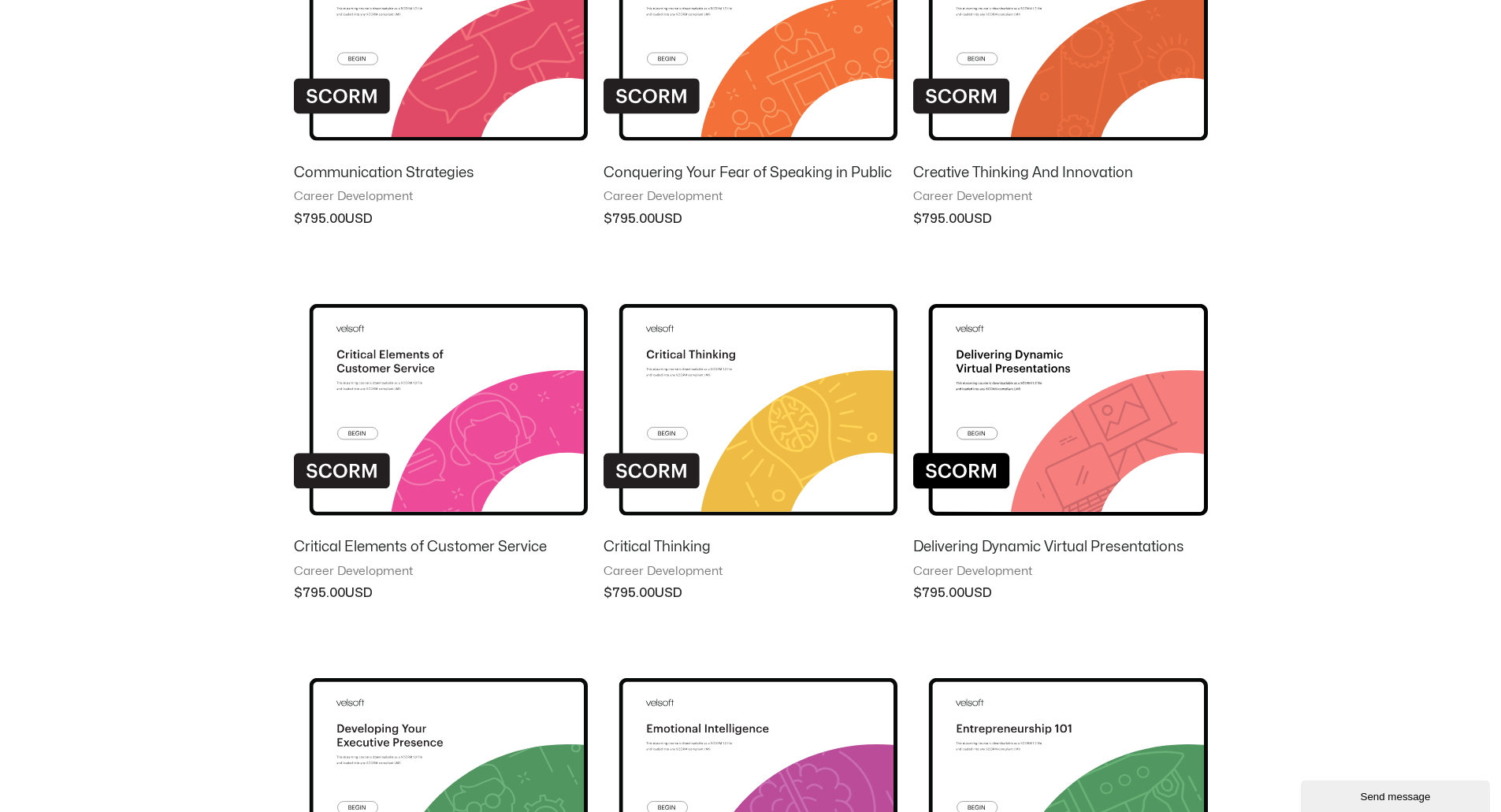
scroll to position [709, 0]
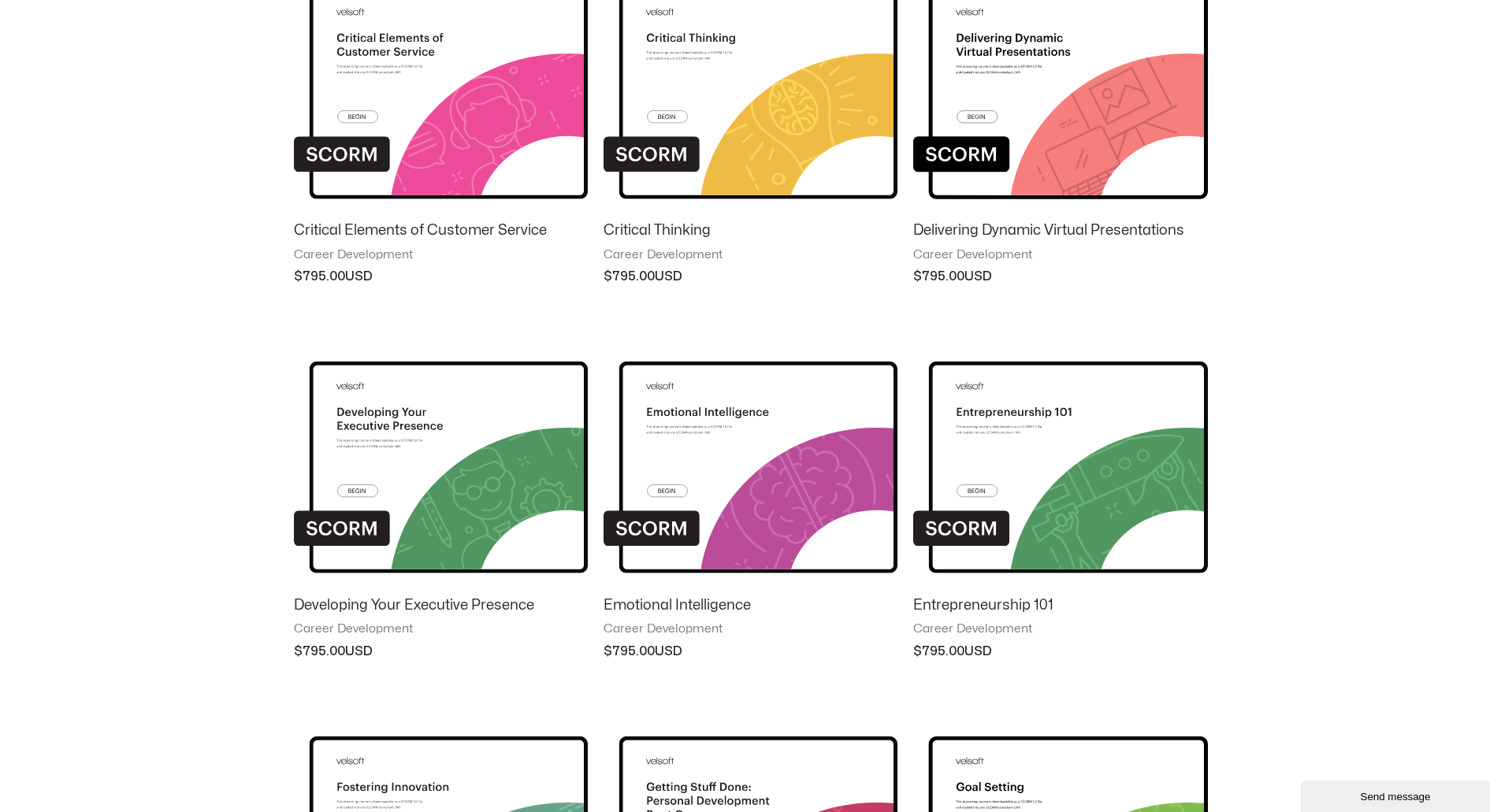
click at [467, 606] on h2 "Developing Your Executive Presence" at bounding box center [441, 606] width 294 height 18
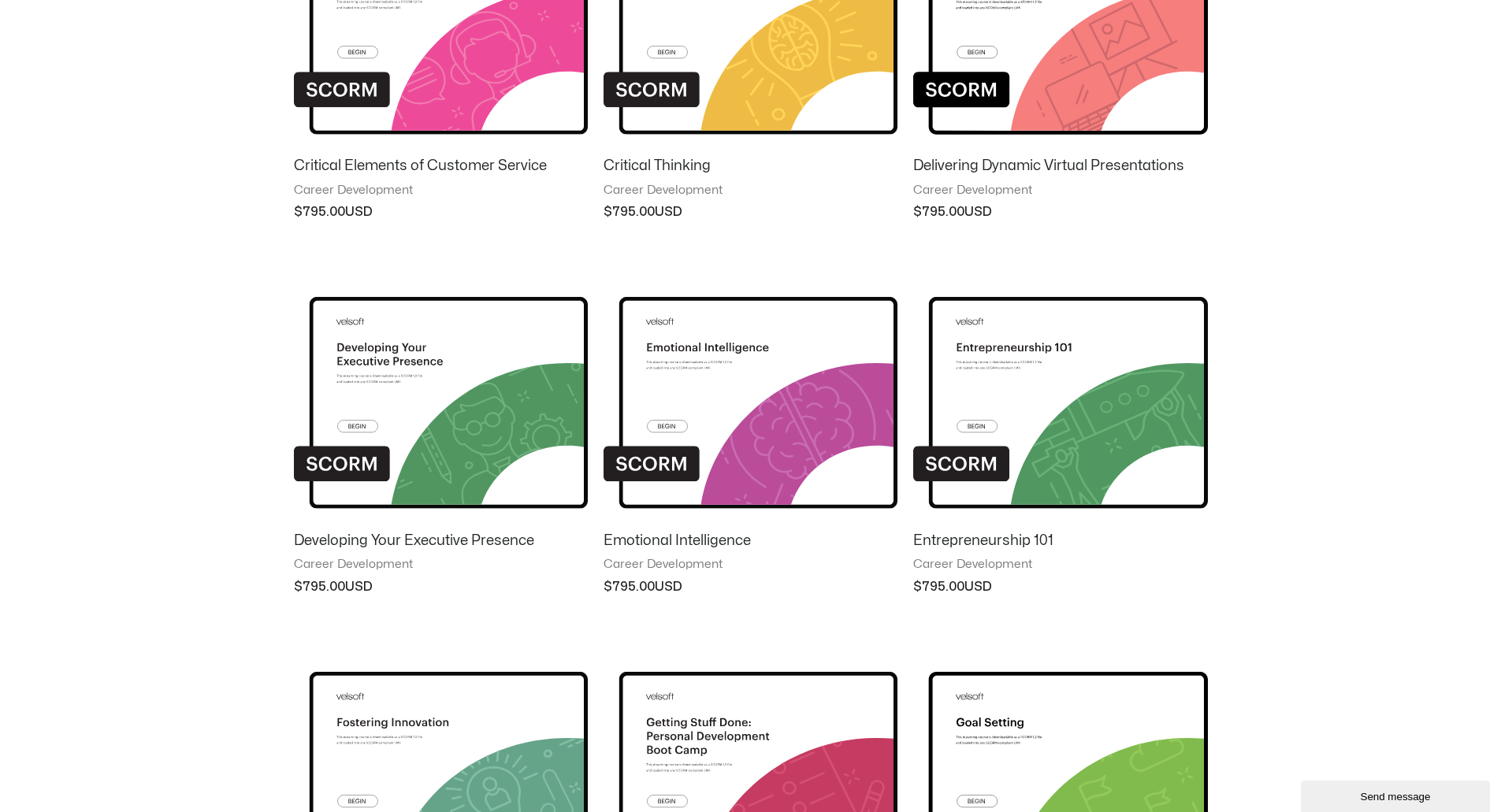
scroll to position [788, 0]
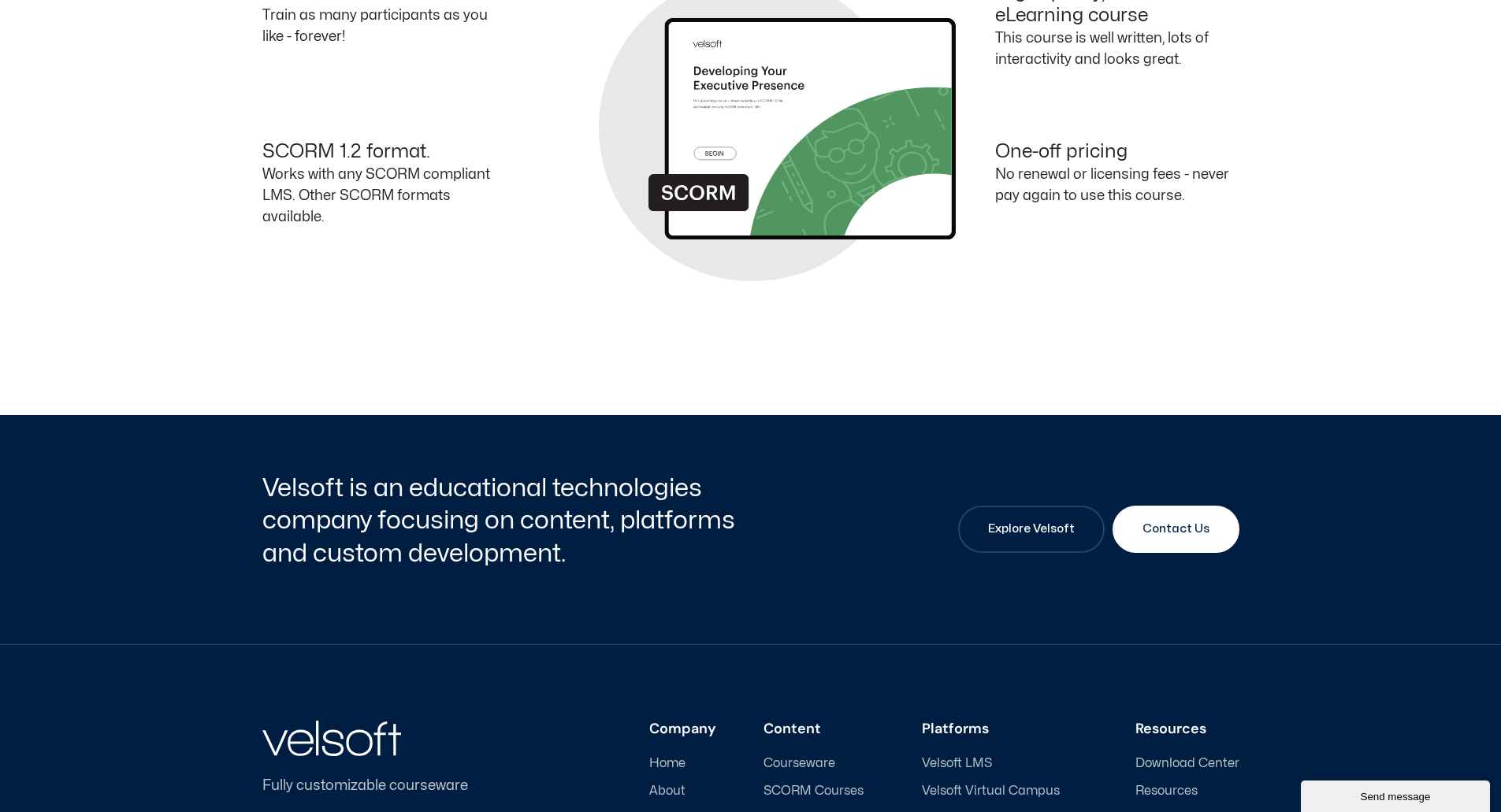
scroll to position [552, 0]
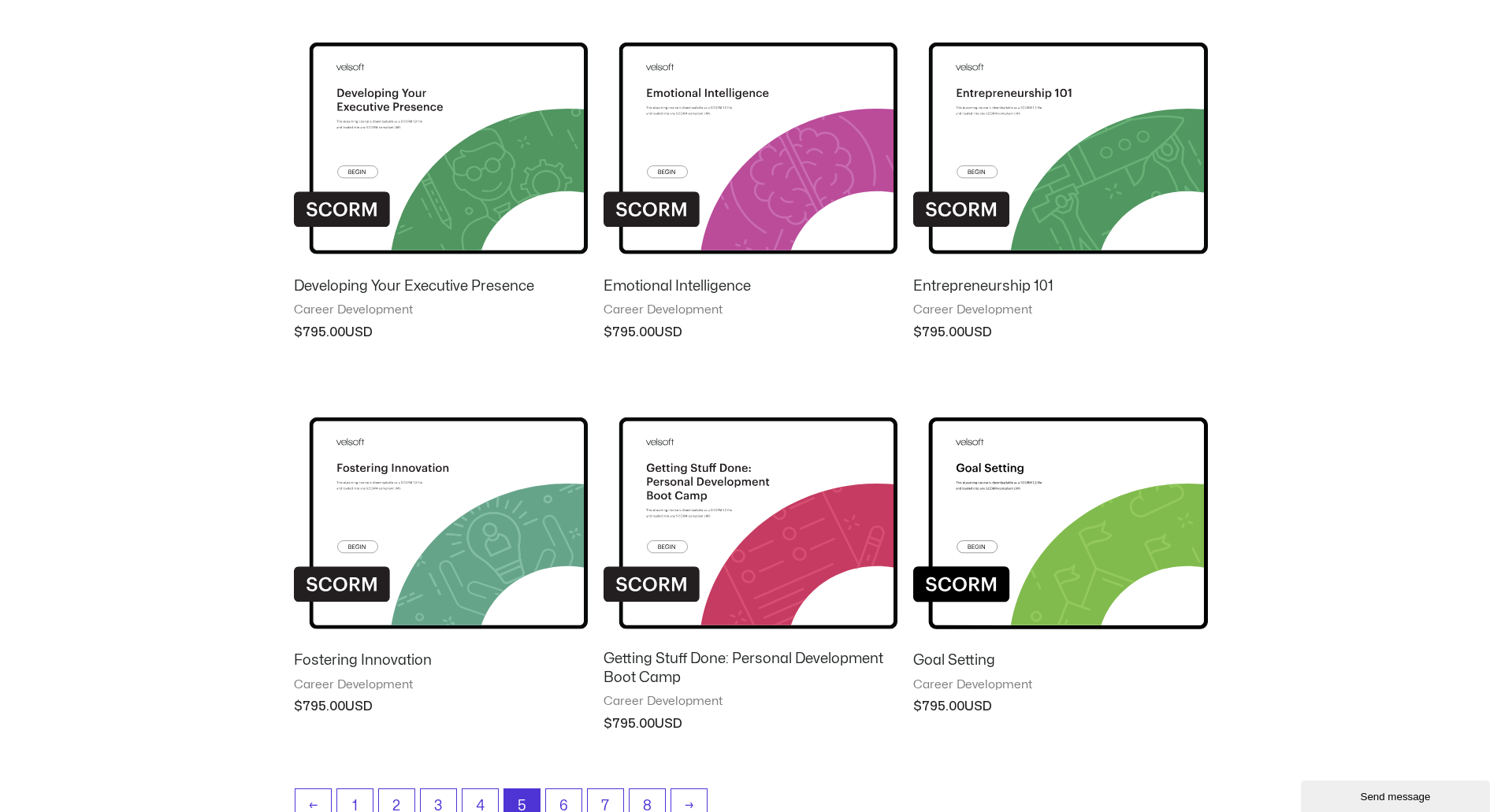
scroll to position [1186, 0]
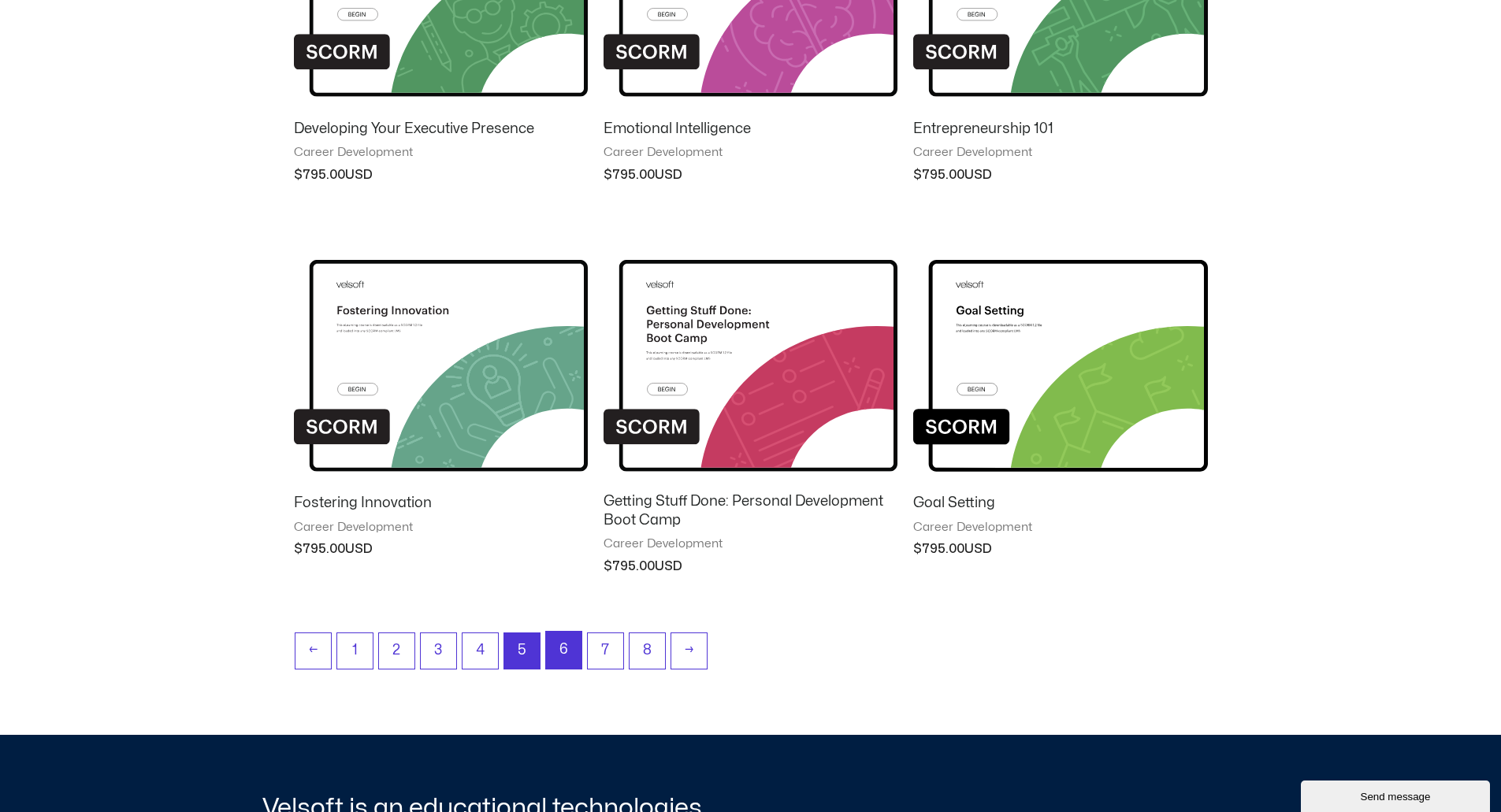
drag, startPoint x: 569, startPoint y: 649, endPoint x: 834, endPoint y: 586, distance: 272.4
click at [569, 649] on link "6" at bounding box center [563, 650] width 36 height 37
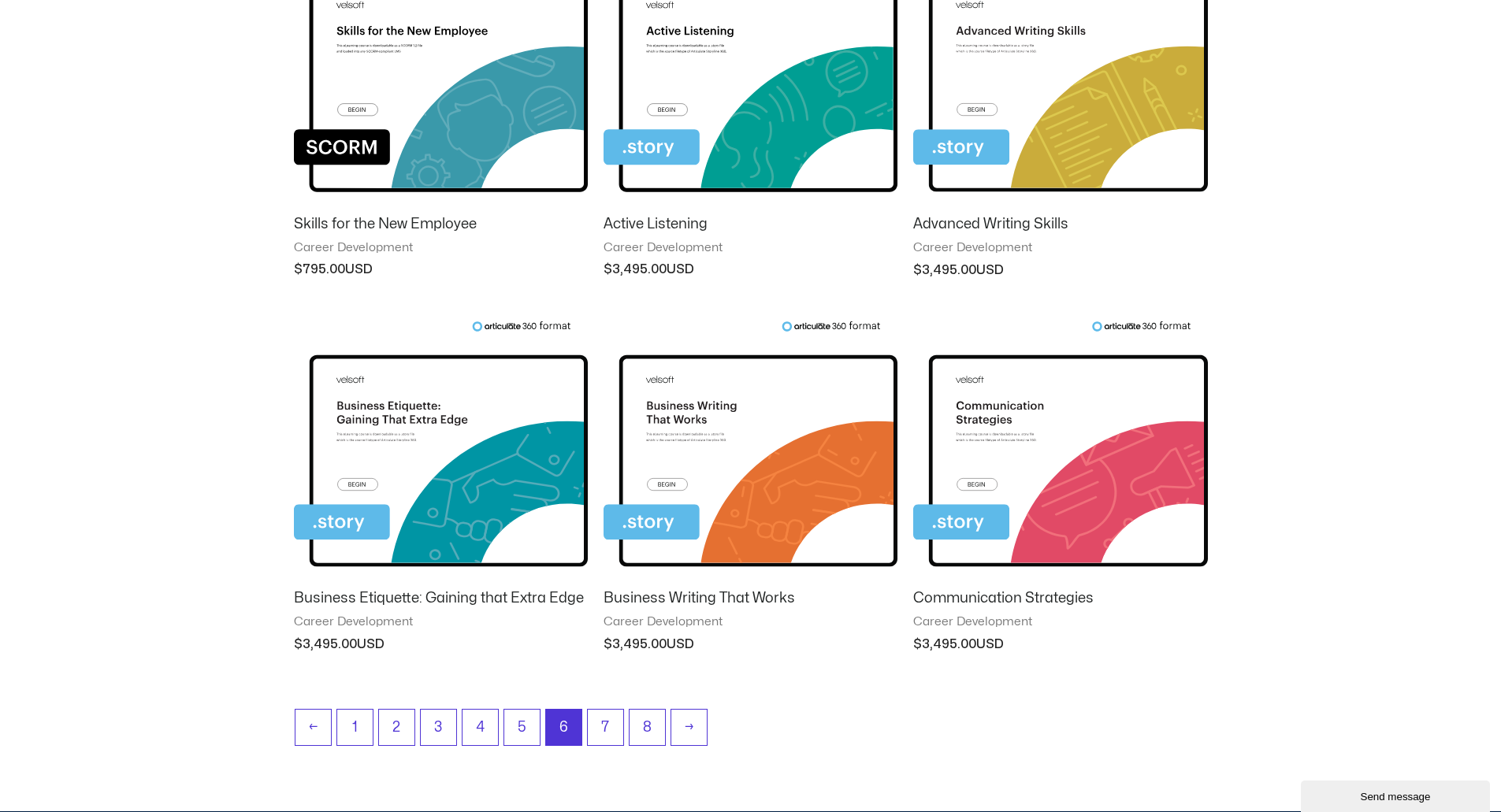
scroll to position [1182, 0]
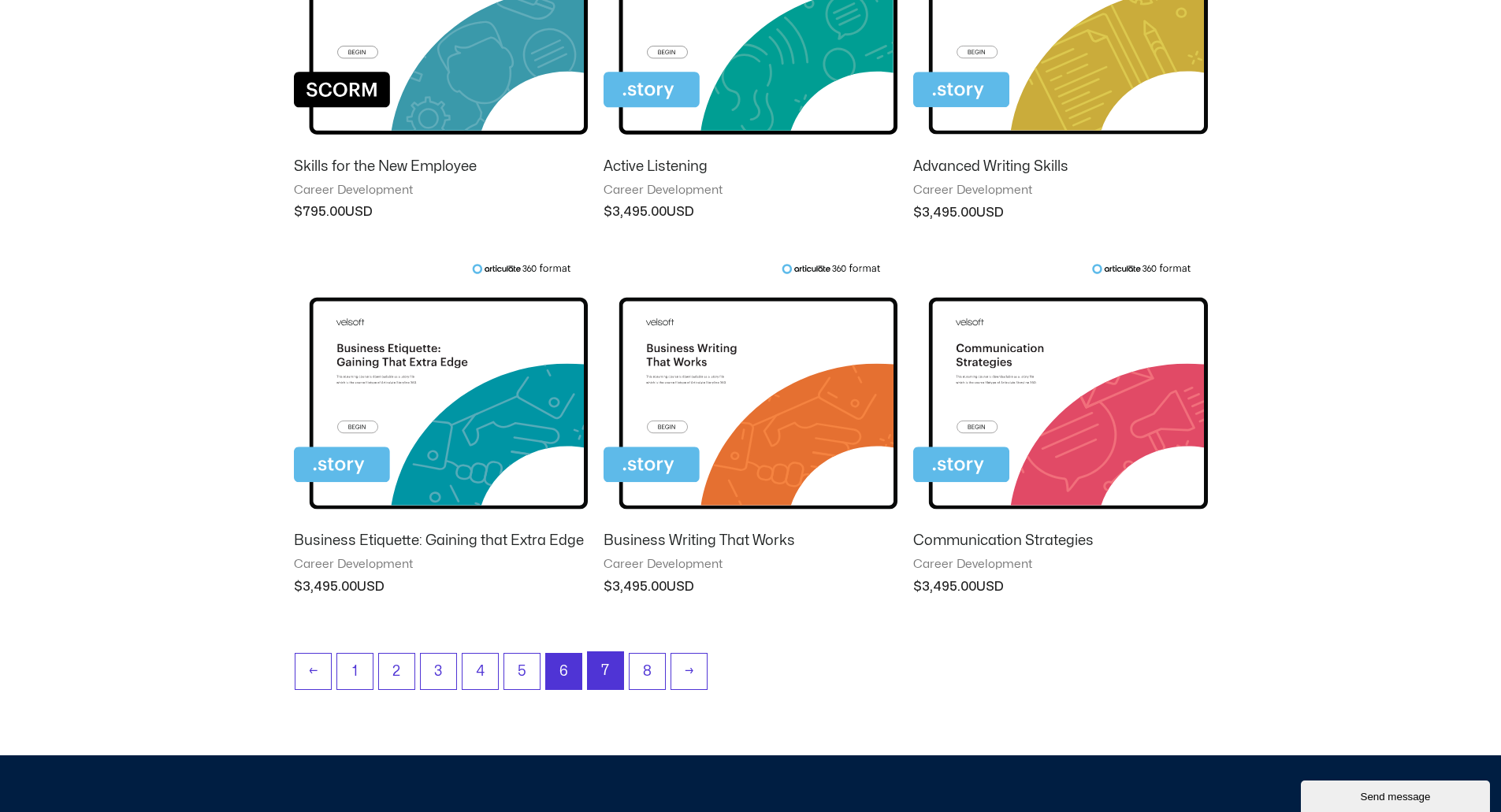
click at [601, 665] on link "7" at bounding box center [605, 671] width 36 height 37
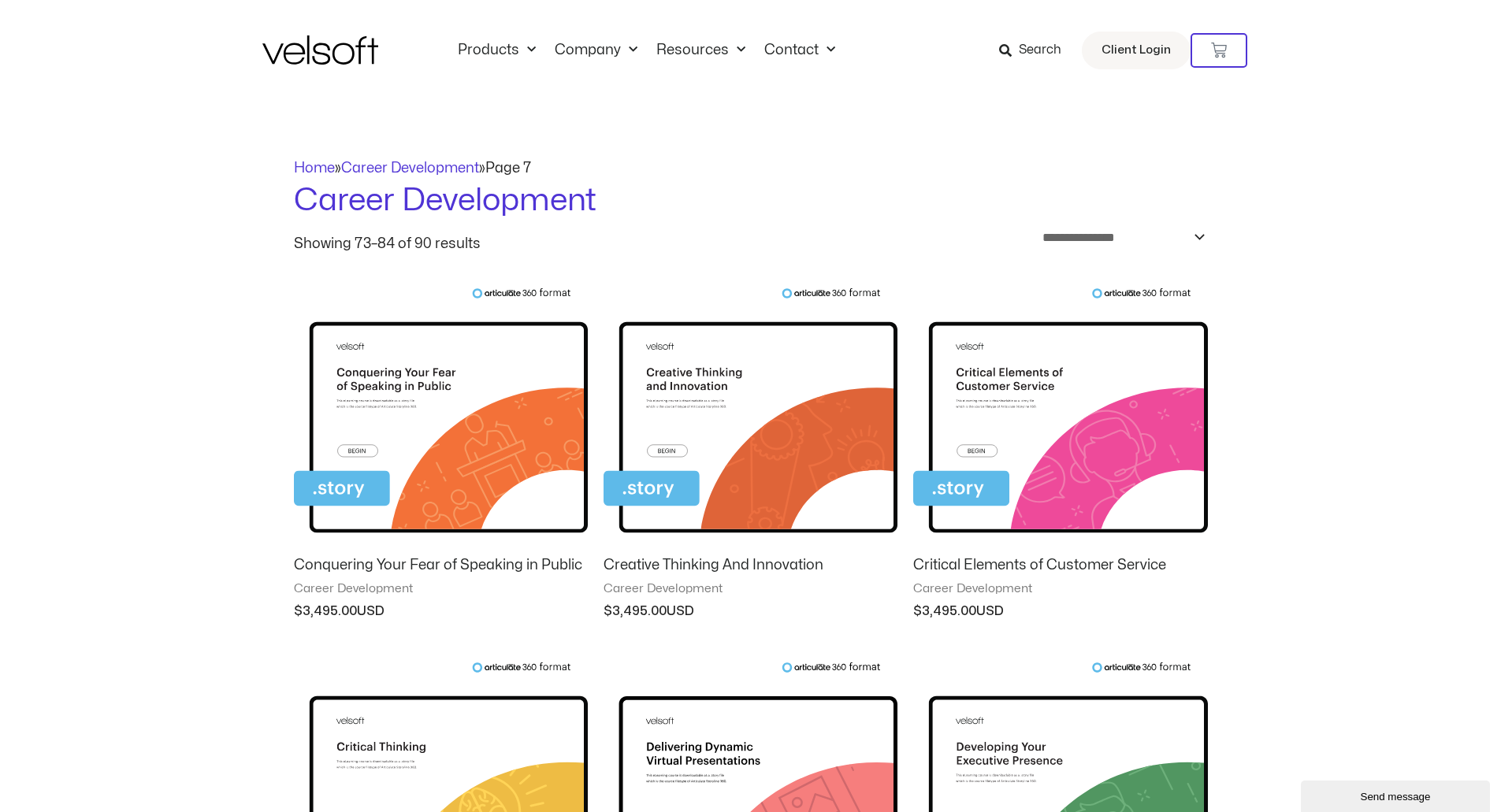
click at [1018, 52] on span "Search" at bounding box center [1030, 50] width 62 height 21
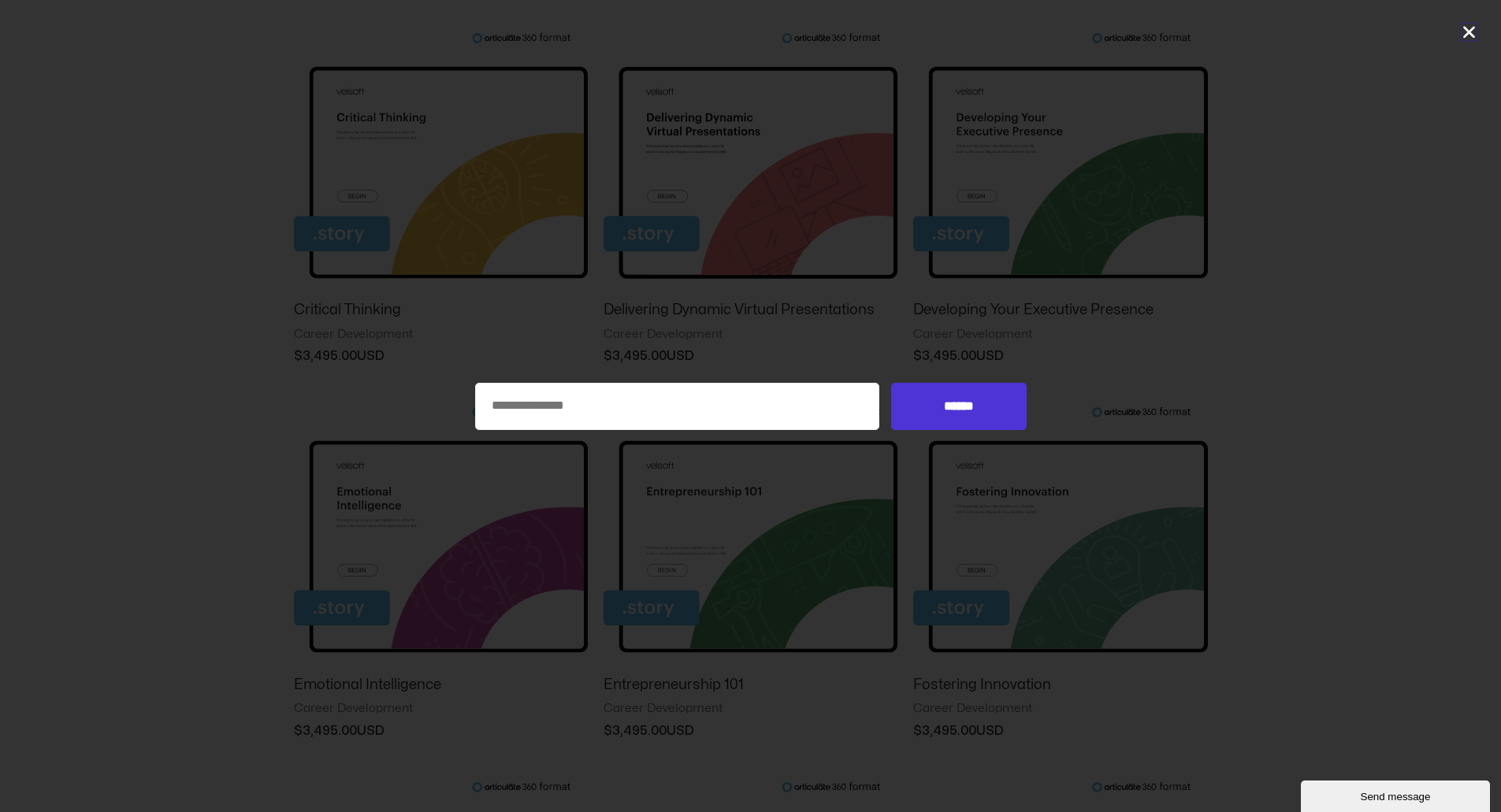
scroll to position [711, 0]
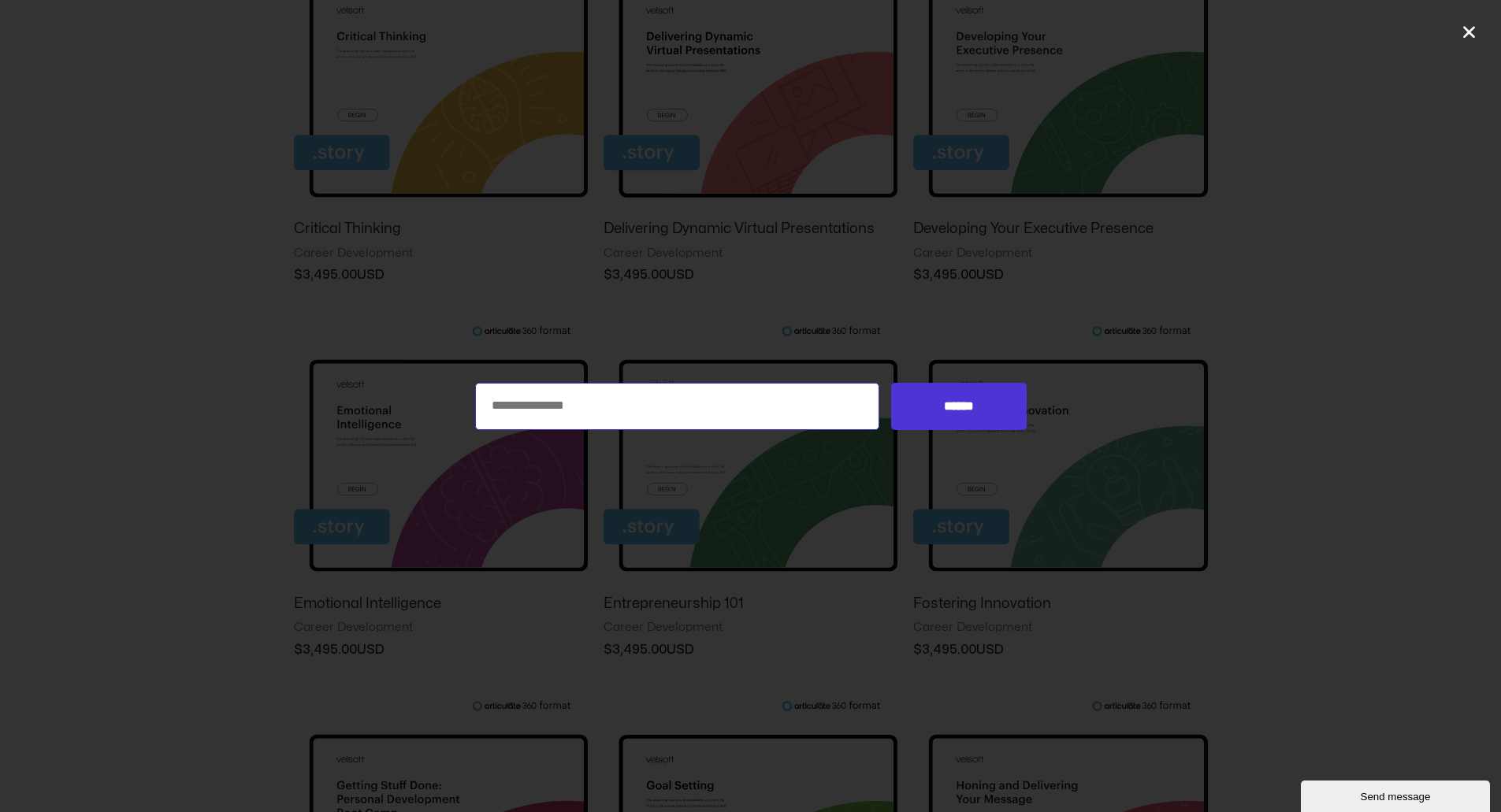
click at [584, 412] on input "Search for:" at bounding box center [677, 406] width 405 height 47
type input "**********"
click at [891, 383] on input "******" at bounding box center [958, 406] width 135 height 47
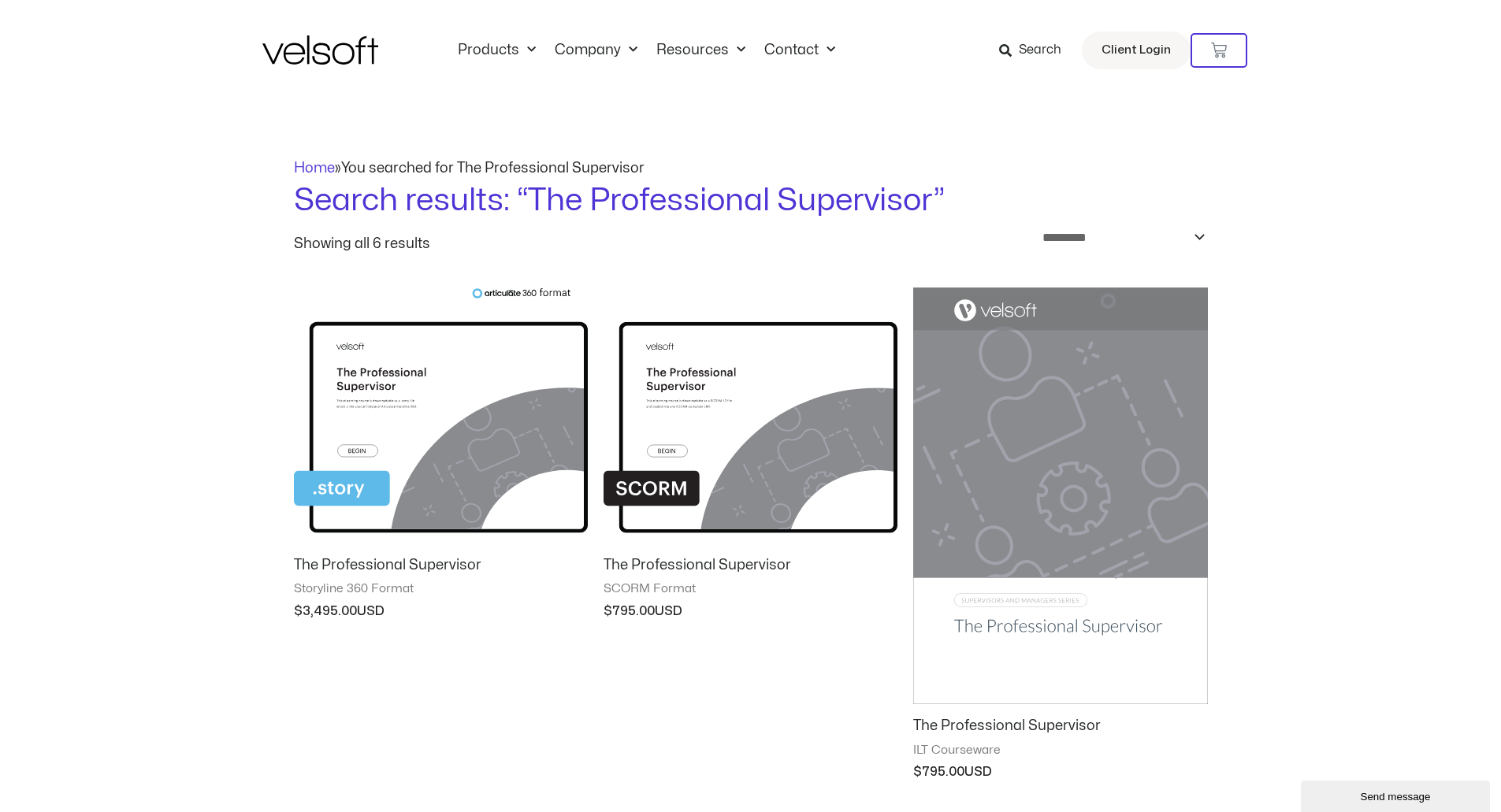
click at [437, 559] on h2 "The Professional Supervisor" at bounding box center [441, 565] width 294 height 18
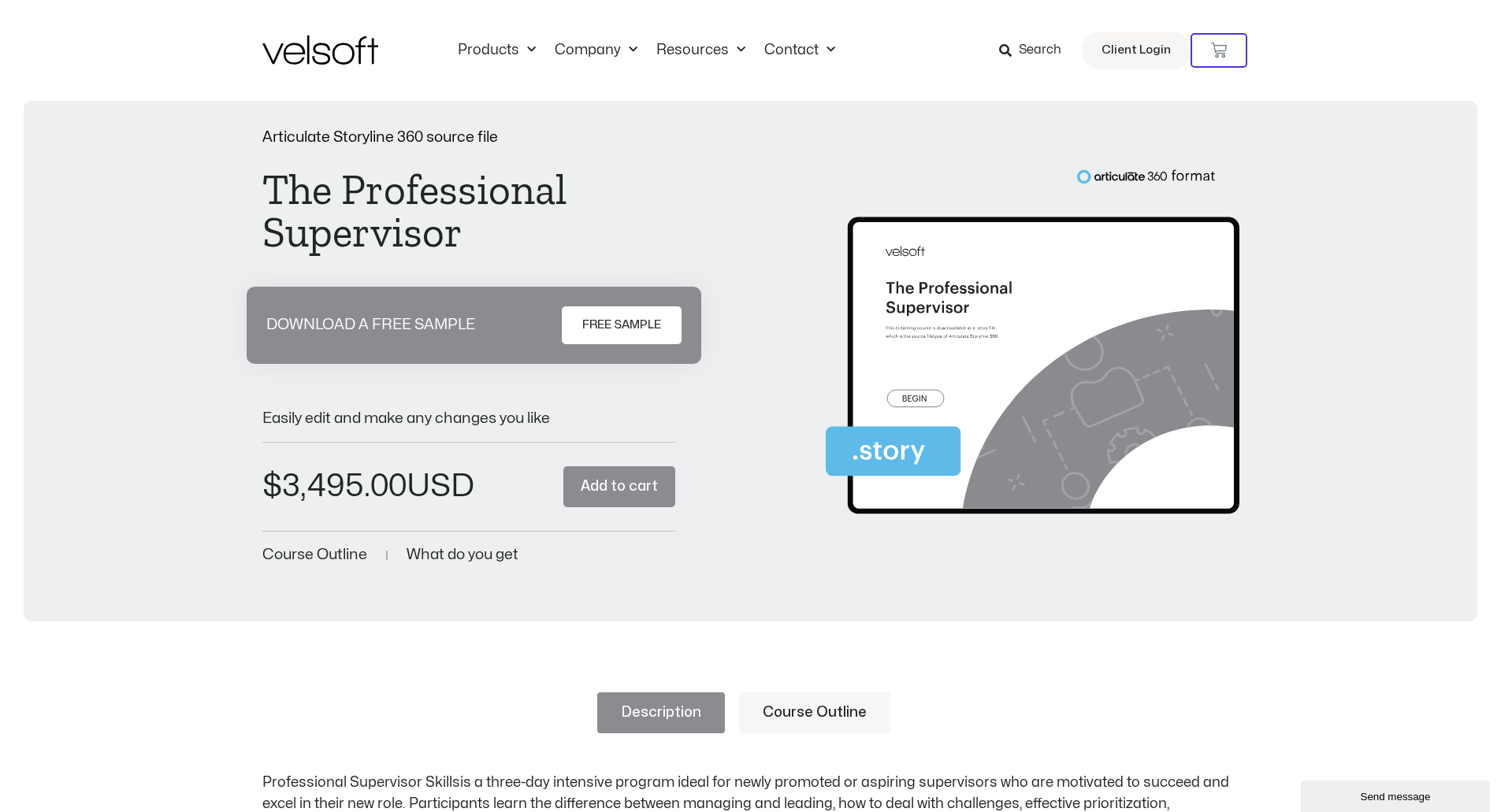
click at [1033, 57] on span "Search" at bounding box center [1040, 50] width 42 height 21
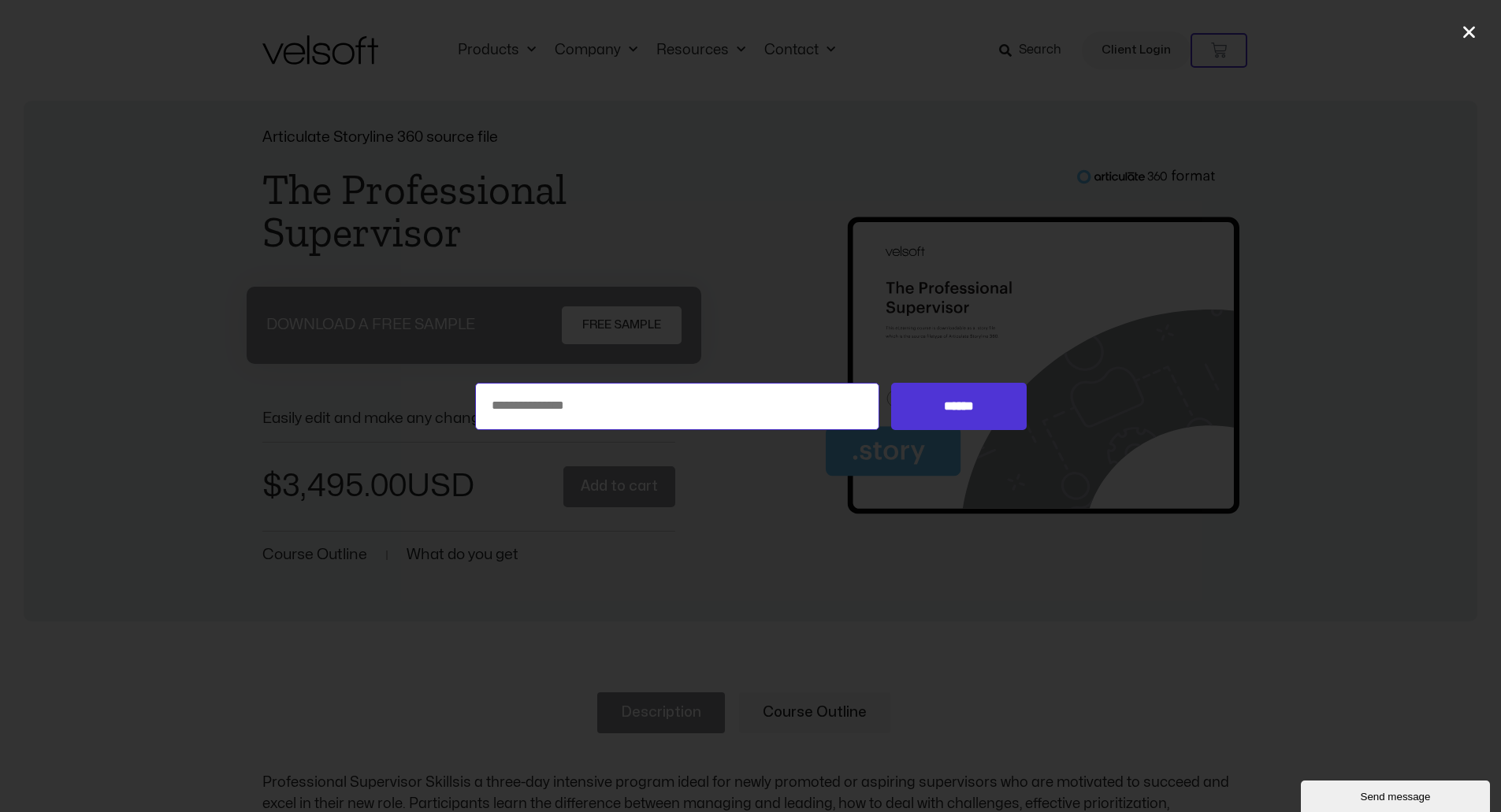
click at [610, 399] on input "Search for:" at bounding box center [677, 406] width 405 height 47
type input "**********"
click at [891, 383] on input "******" at bounding box center [958, 406] width 135 height 47
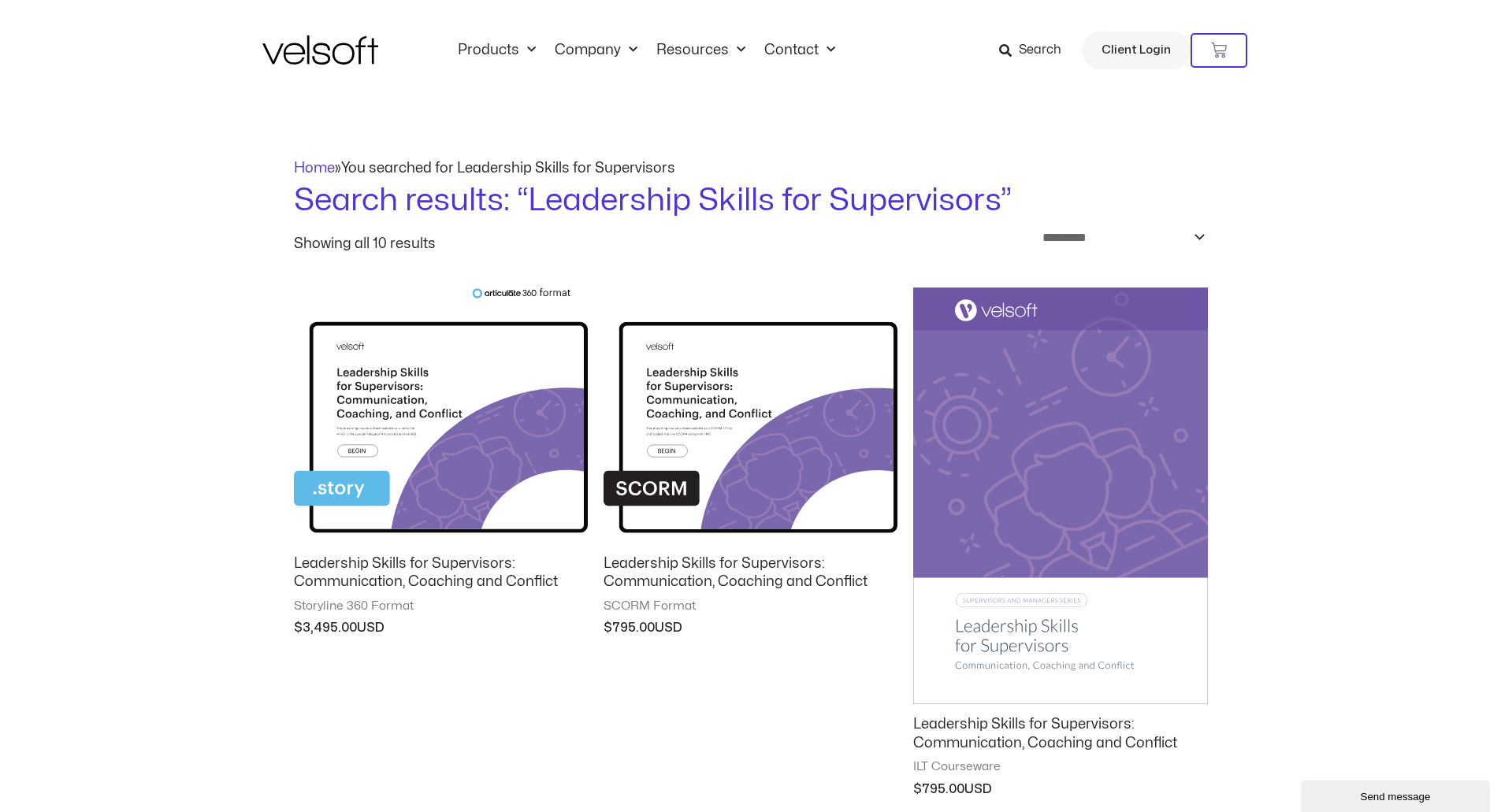
click at [402, 411] on img at bounding box center [441, 416] width 294 height 256
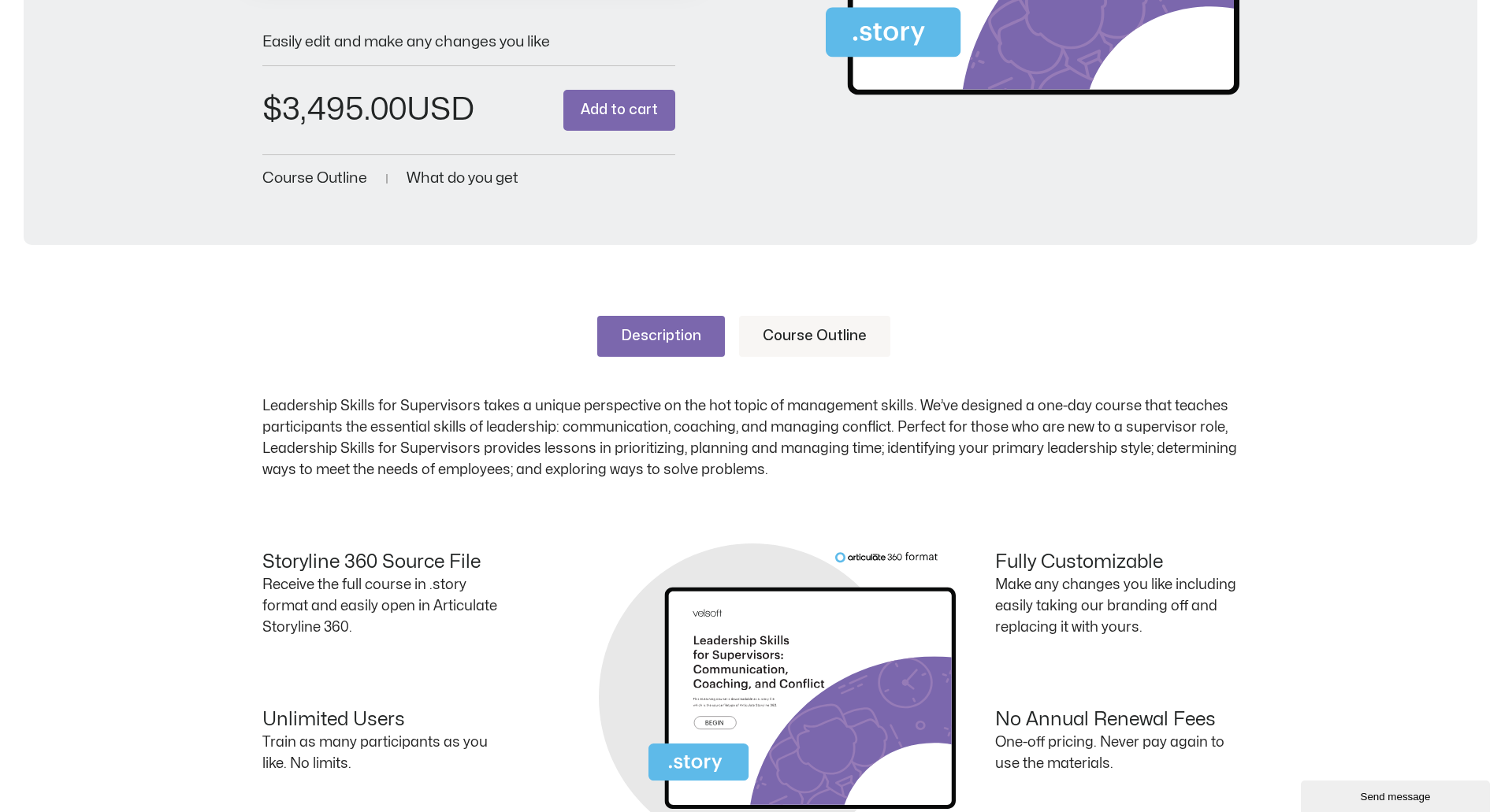
scroll to position [552, 0]
